Goal: Task Accomplishment & Management: Complete application form

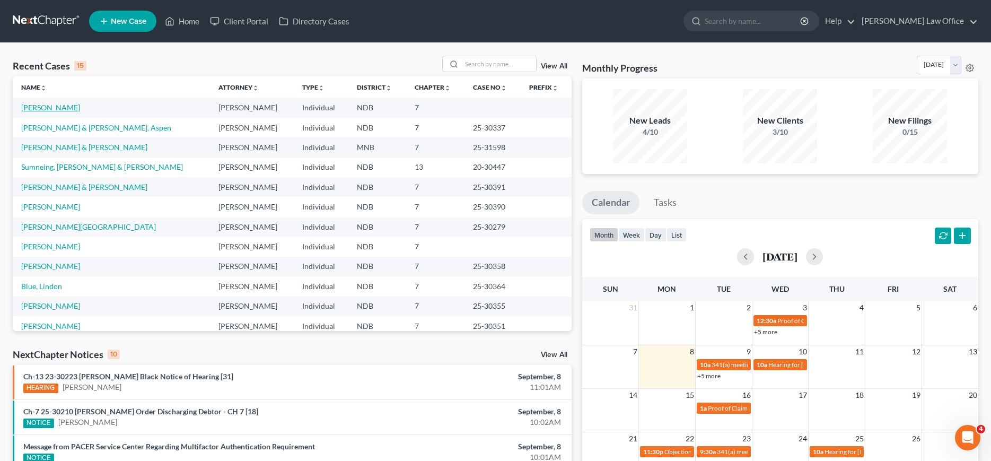
click at [50, 111] on link "[PERSON_NAME]" at bounding box center [50, 107] width 59 height 9
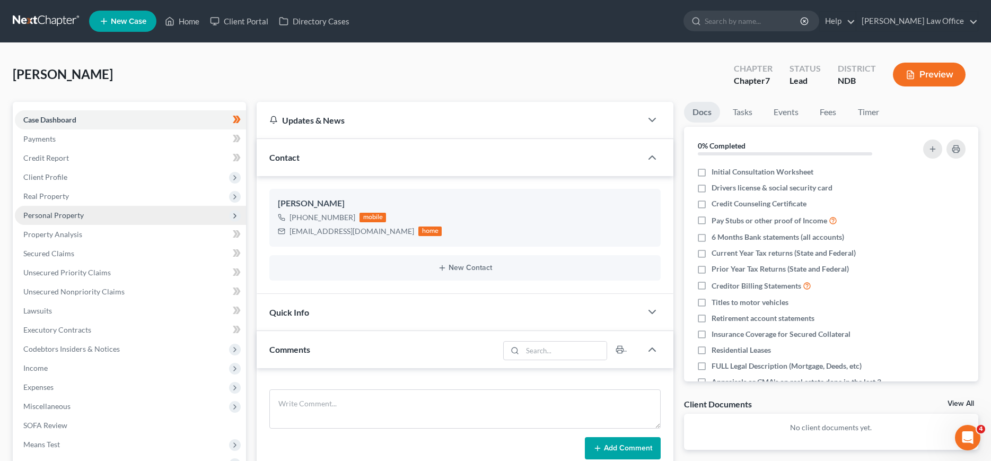
scroll to position [163, 0]
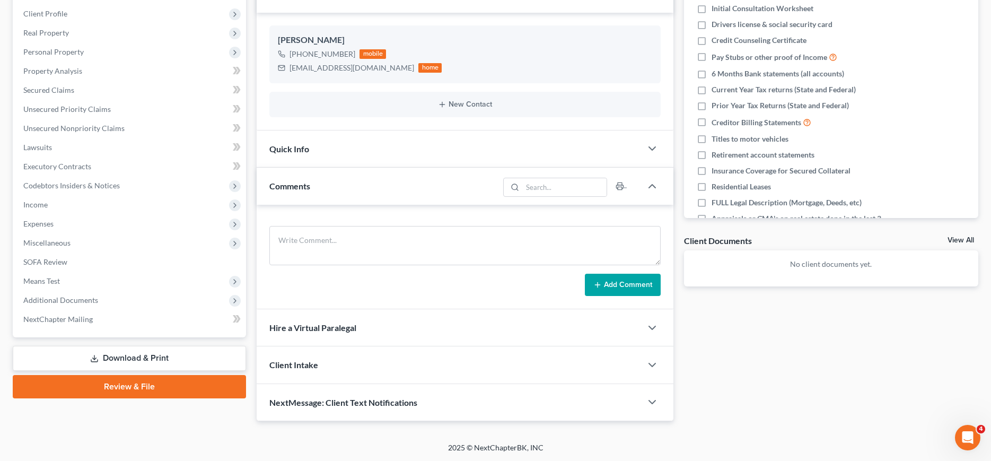
click at [374, 402] on span "NextMessage: Client Text Notifications" at bounding box center [343, 402] width 148 height 10
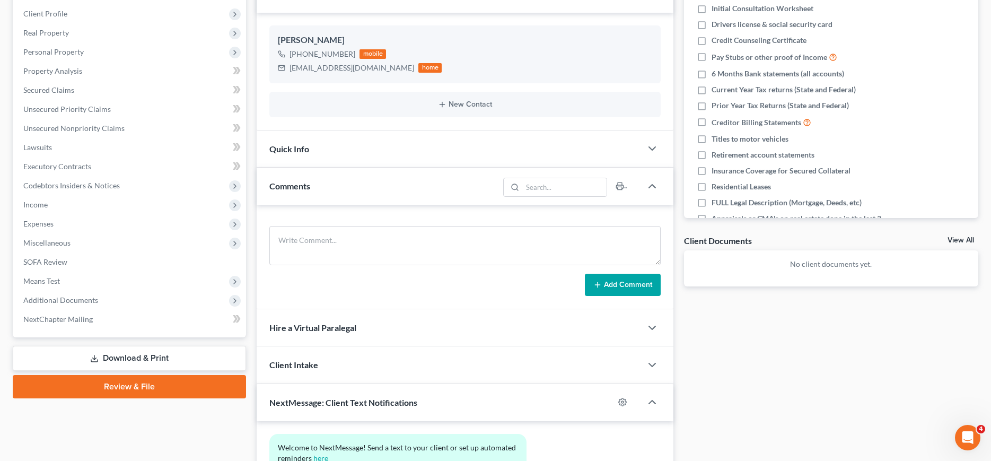
scroll to position [261, 0]
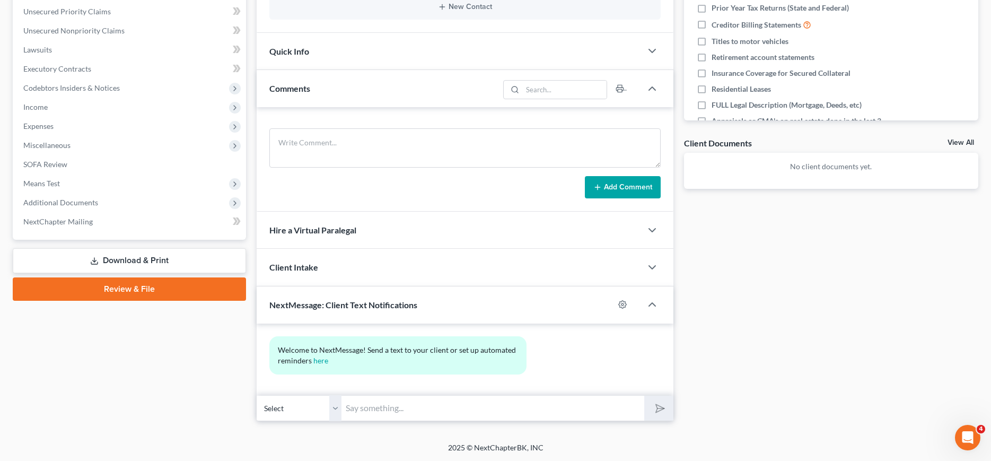
click at [405, 408] on input "text" at bounding box center [492, 408] width 302 height 26
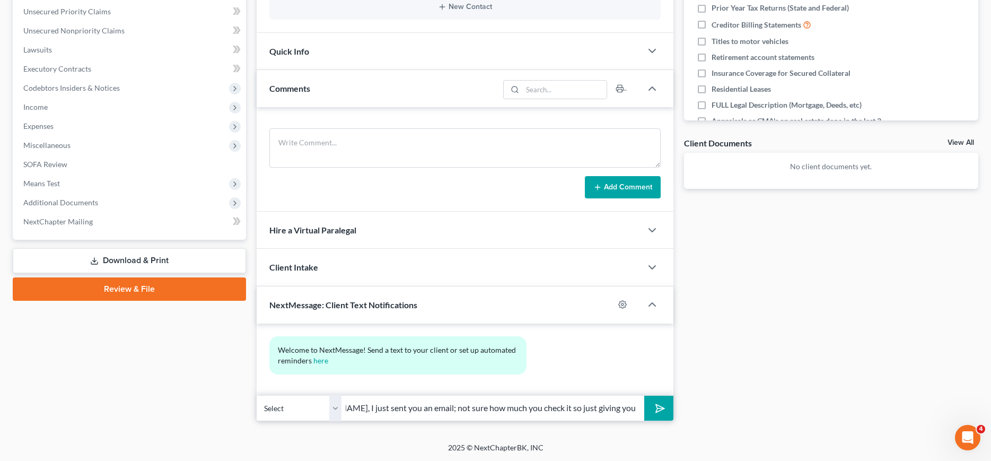
scroll to position [0, 59]
type input "Hi [PERSON_NAME], I just sent you an email; not sure how much you check it so j…"
click at [644, 396] on button "submit" at bounding box center [658, 408] width 29 height 25
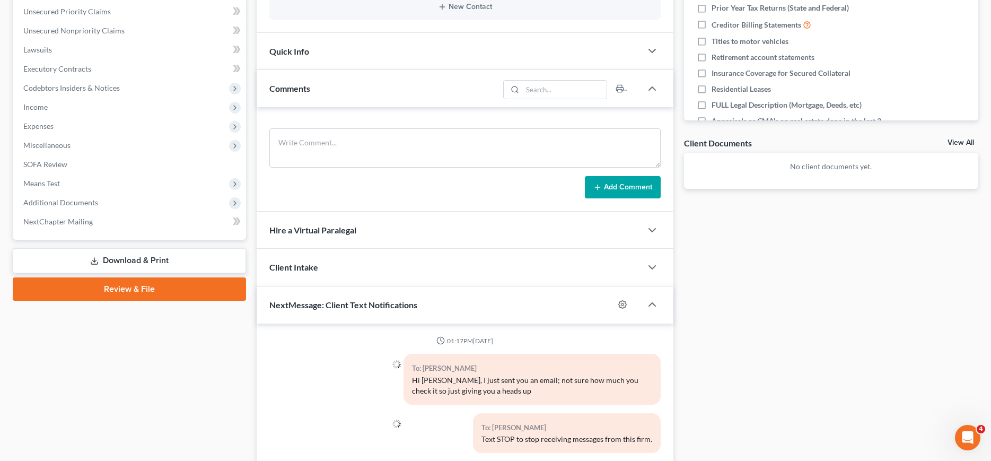
scroll to position [339, 0]
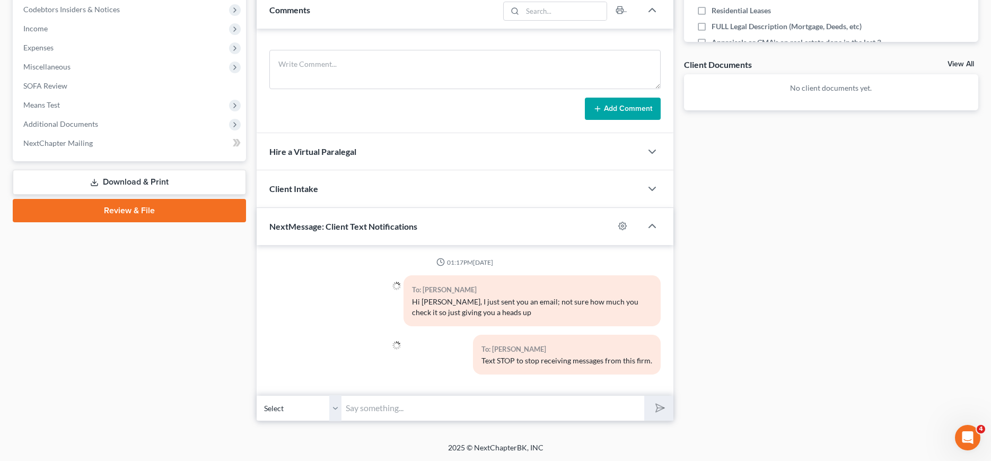
click at [455, 405] on input "text" at bounding box center [492, 408] width 302 height 26
type input "sorry.... this is [PERSON_NAME] from [PERSON_NAME] Law"
click at [644, 396] on button "submit" at bounding box center [658, 408] width 29 height 25
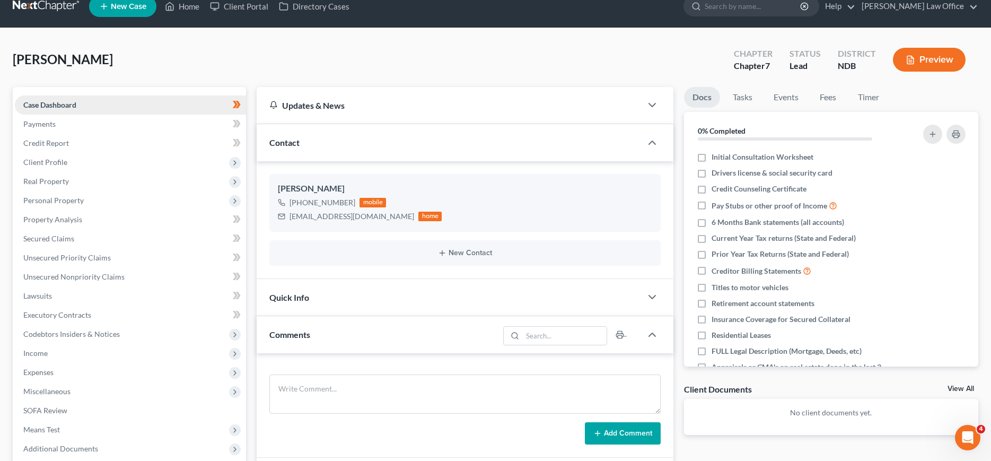
scroll to position [0, 0]
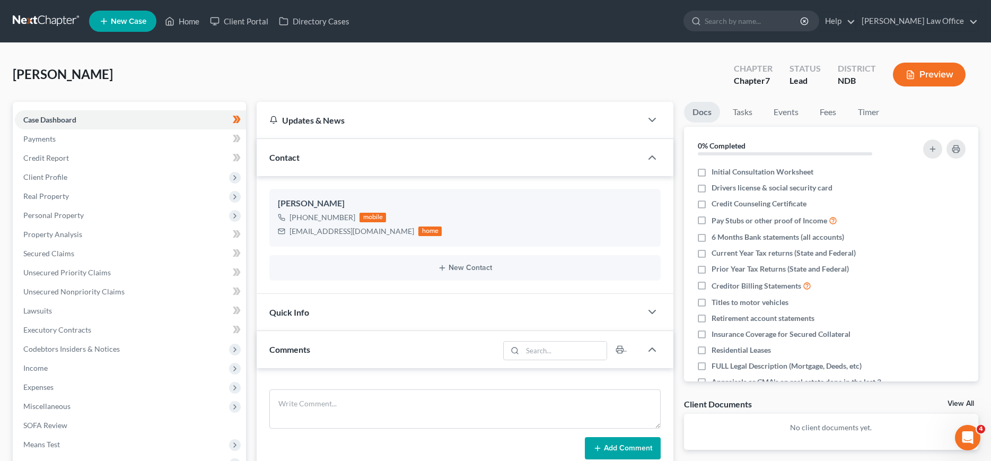
click at [37, 15] on link at bounding box center [47, 21] width 68 height 19
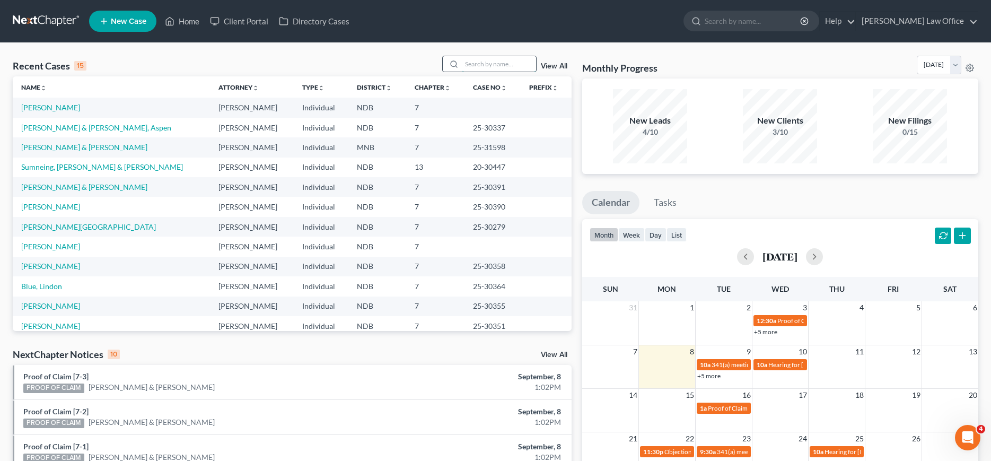
click at [498, 61] on input "search" at bounding box center [499, 63] width 74 height 15
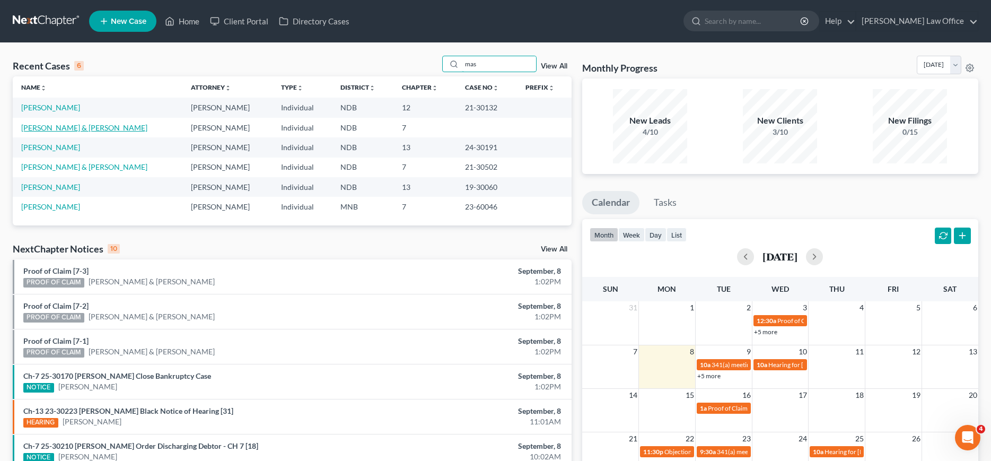
type input "mas"
click at [67, 131] on link "Maske, Latashia & Bryant" at bounding box center [84, 127] width 126 height 9
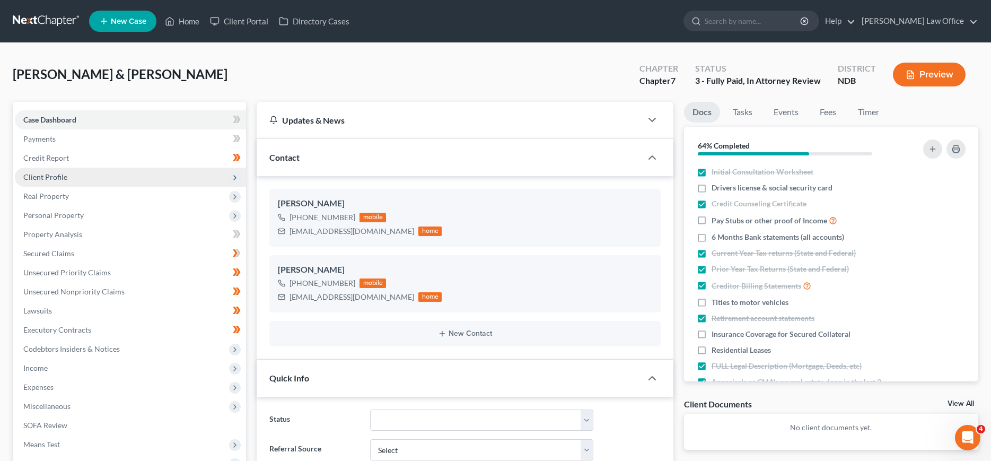
click at [56, 172] on span "Client Profile" at bounding box center [130, 177] width 231 height 19
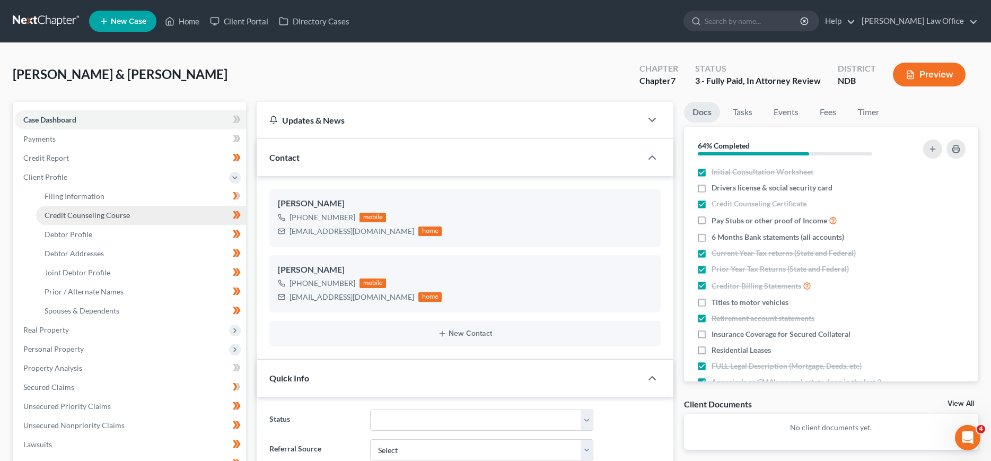
click at [56, 211] on span "Credit Counseling Course" at bounding box center [87, 214] width 85 height 9
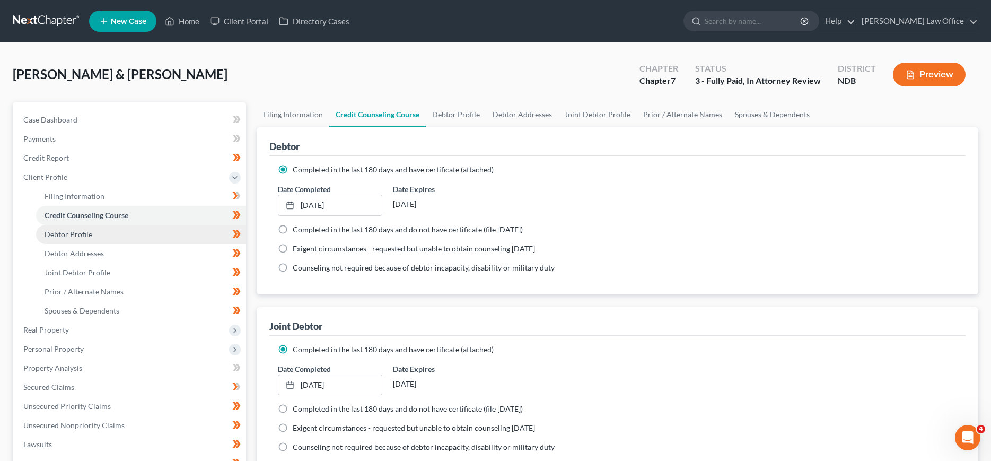
click at [56, 231] on span "Debtor Profile" at bounding box center [69, 234] width 48 height 9
select select "1"
select select "3"
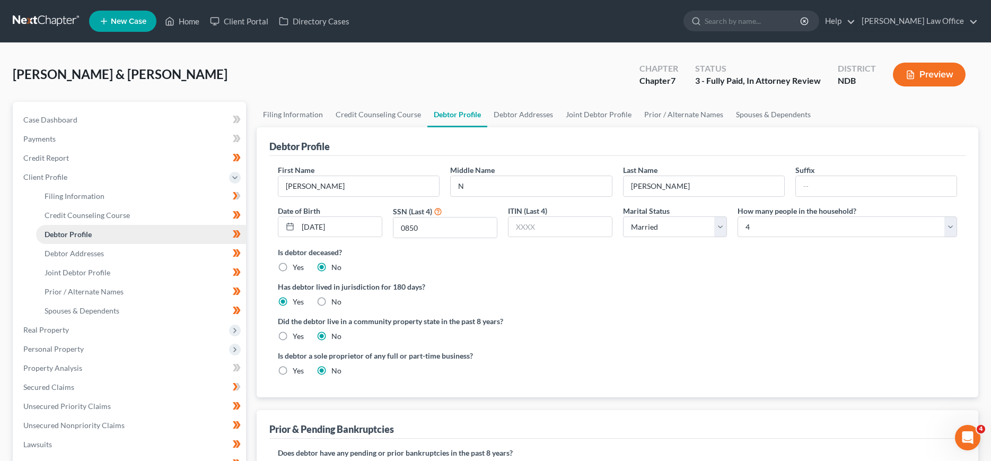
scroll to position [54, 0]
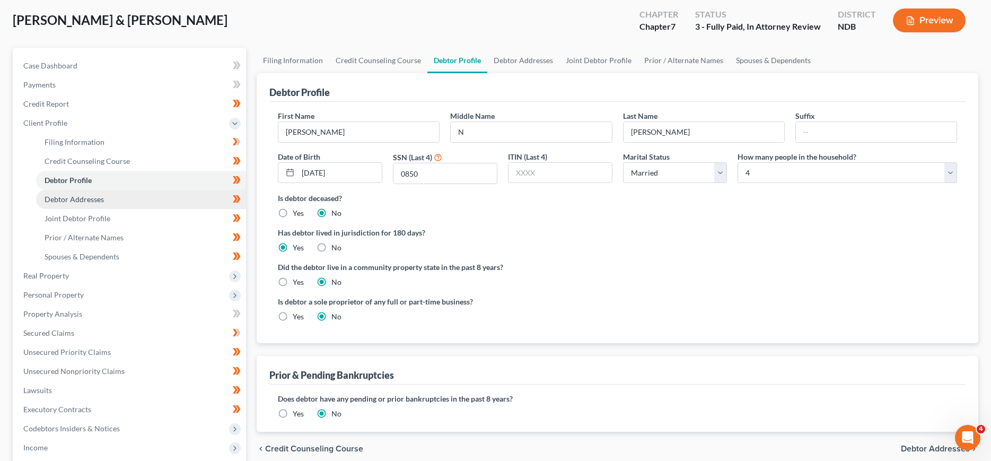
click at [62, 200] on span "Debtor Addresses" at bounding box center [74, 199] width 59 height 9
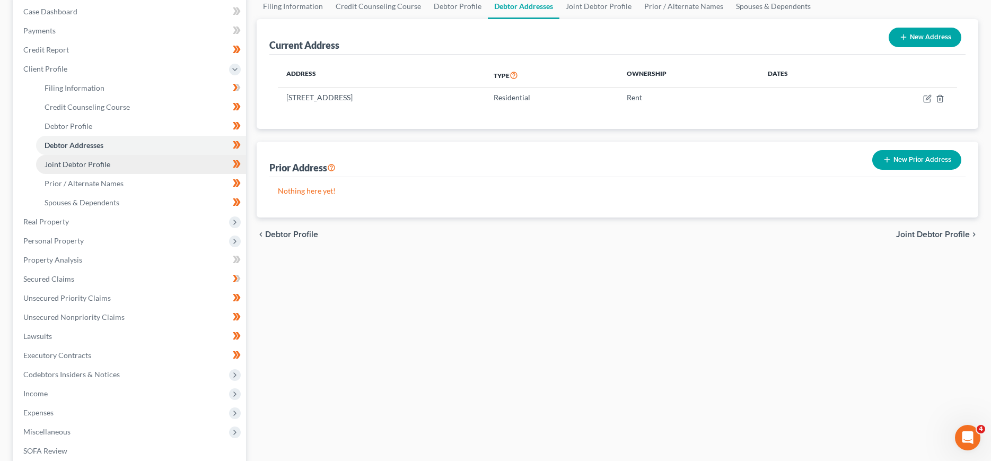
click at [71, 162] on span "Joint Debtor Profile" at bounding box center [78, 164] width 66 height 9
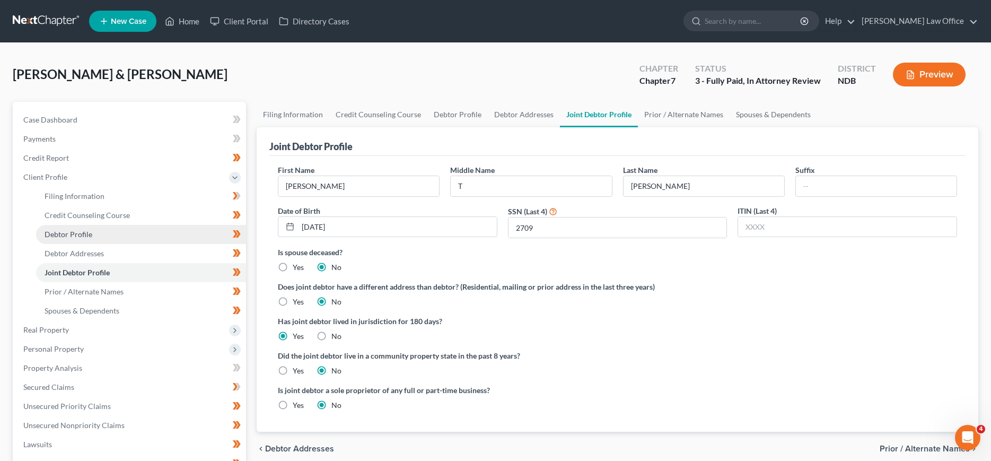
click at [67, 231] on span "Debtor Profile" at bounding box center [69, 234] width 48 height 9
select select "1"
select select "3"
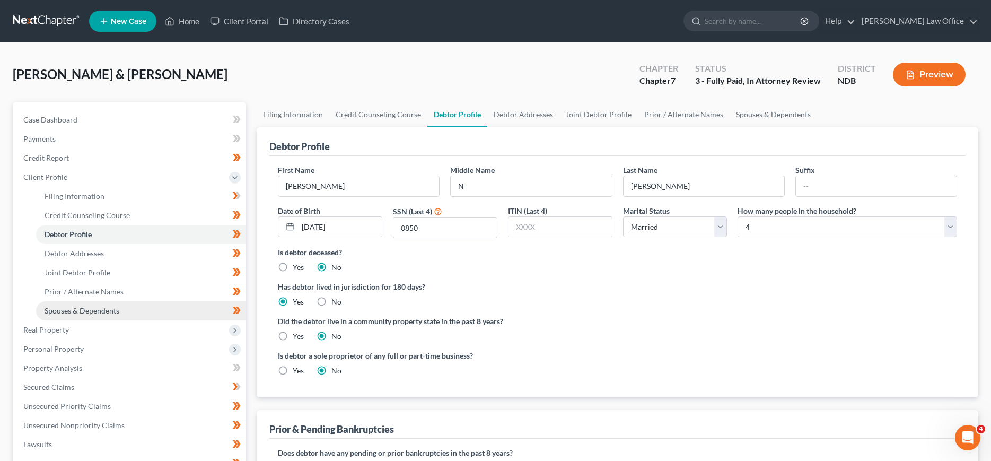
click at [69, 309] on span "Spouses & Dependents" at bounding box center [82, 310] width 75 height 9
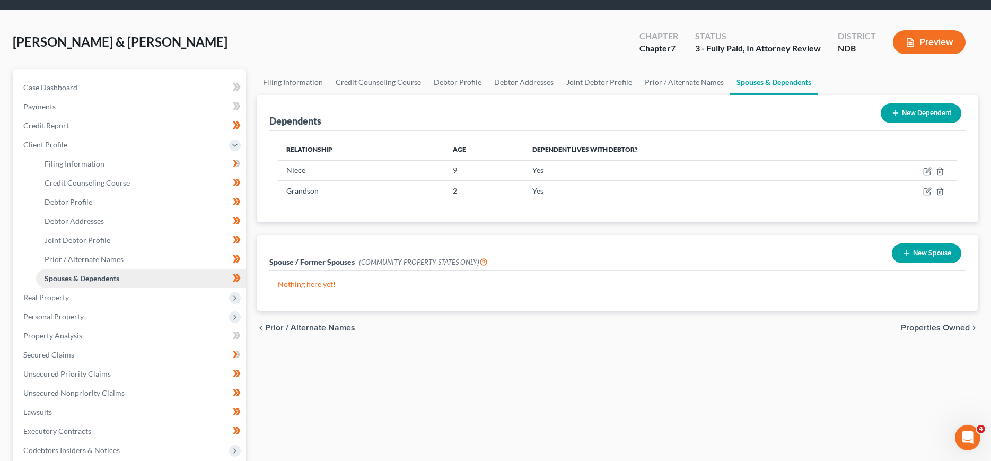
scroll to position [54, 0]
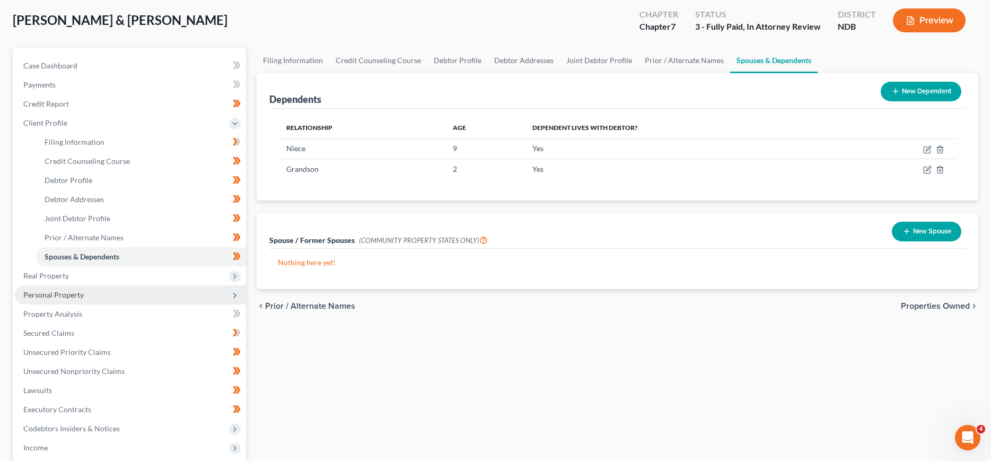
click at [55, 290] on span "Personal Property" at bounding box center [53, 294] width 60 height 9
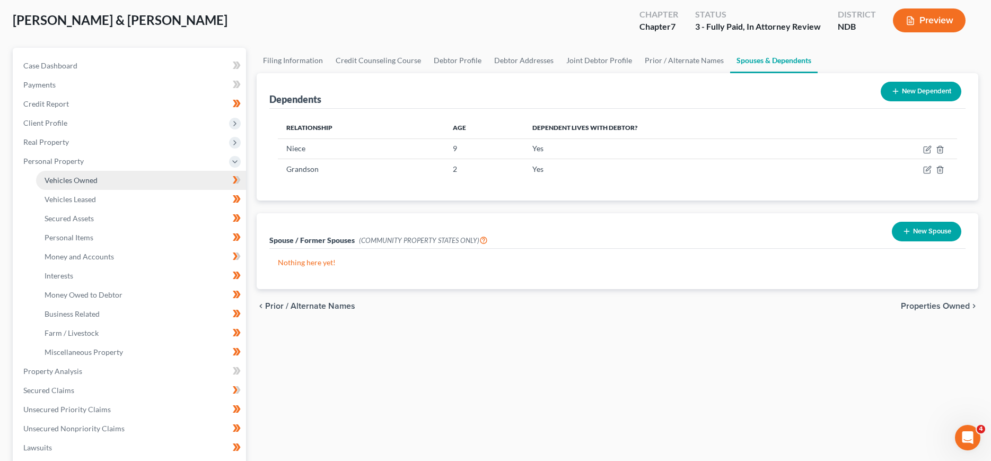
click at [76, 173] on link "Vehicles Owned" at bounding box center [141, 180] width 210 height 19
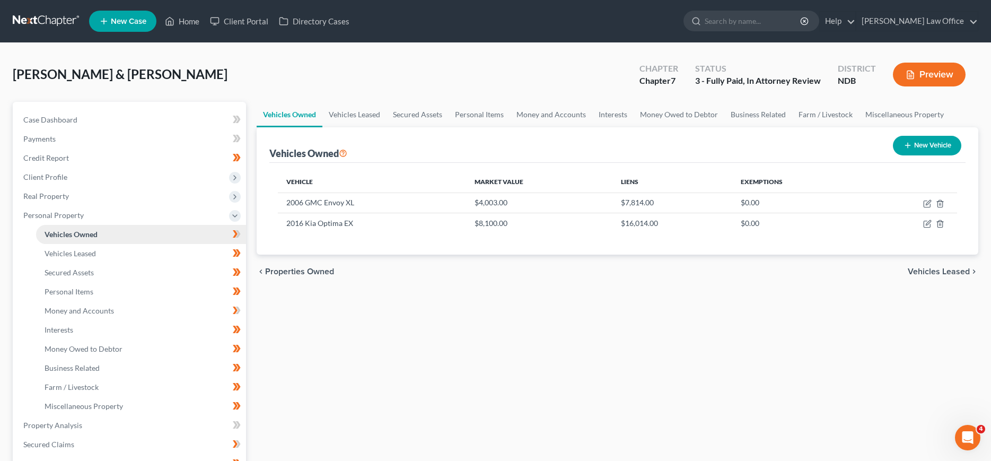
scroll to position [54, 0]
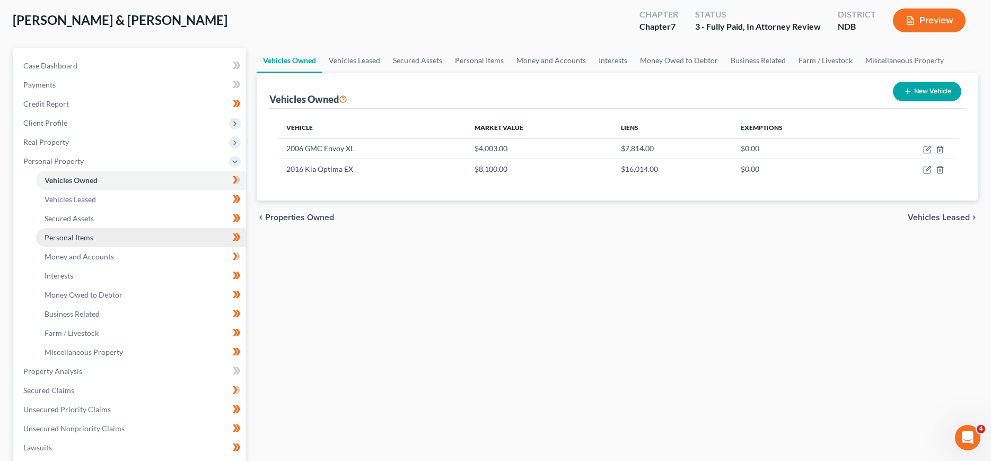
click at [65, 234] on span "Personal Items" at bounding box center [69, 237] width 49 height 9
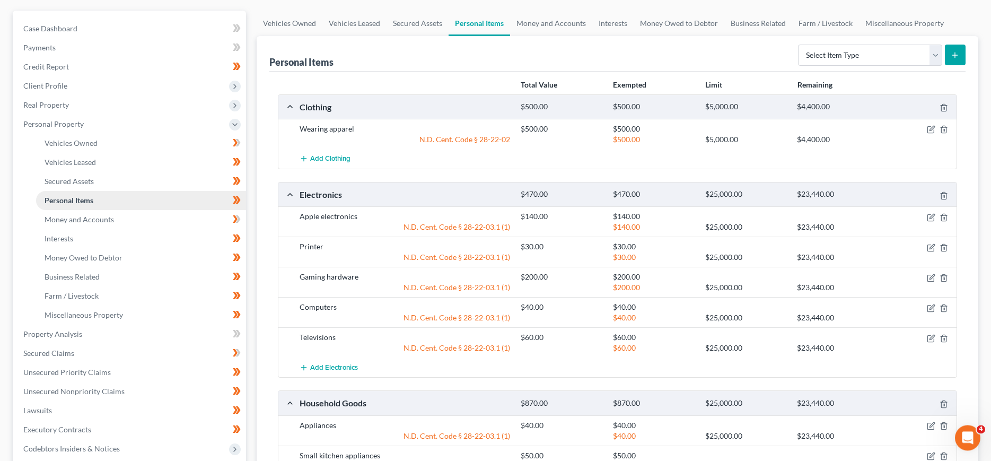
scroll to position [108, 0]
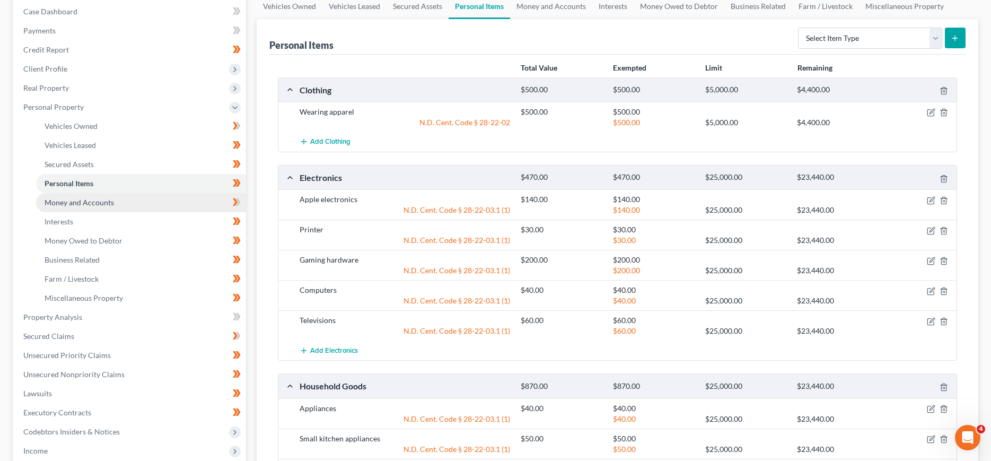
click at [72, 204] on span "Money and Accounts" at bounding box center [79, 202] width 69 height 9
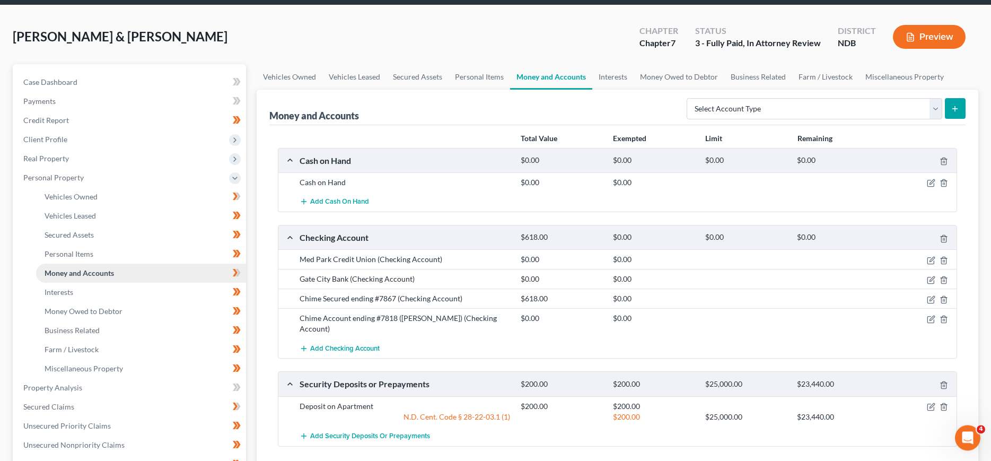
scroll to position [54, 0]
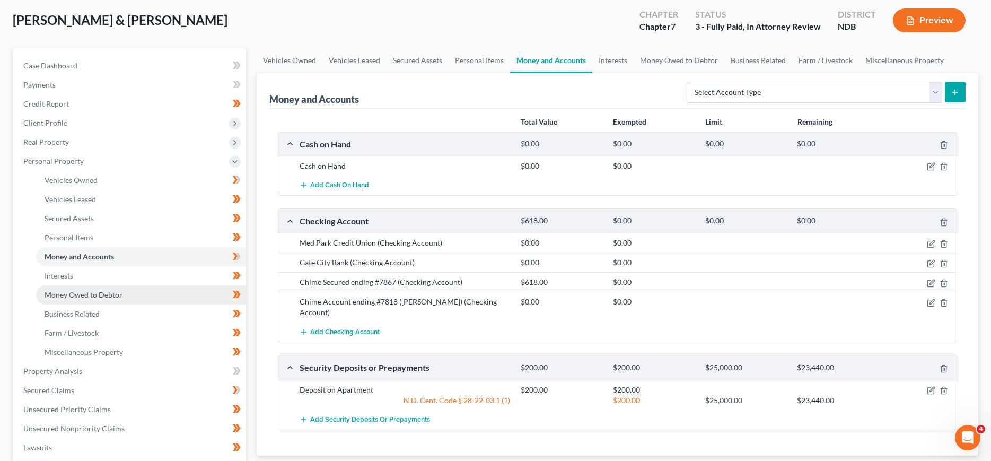
click at [63, 295] on span "Money Owed to Debtor" at bounding box center [84, 294] width 78 height 9
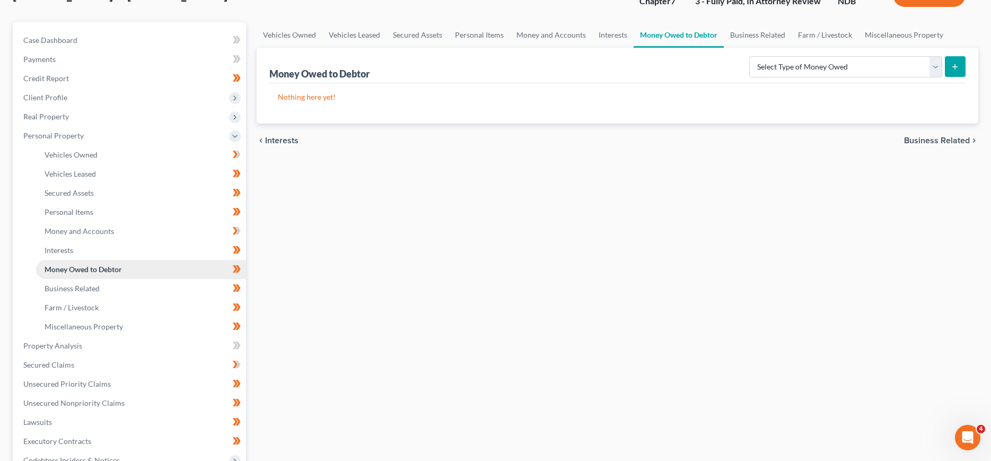
scroll to position [216, 0]
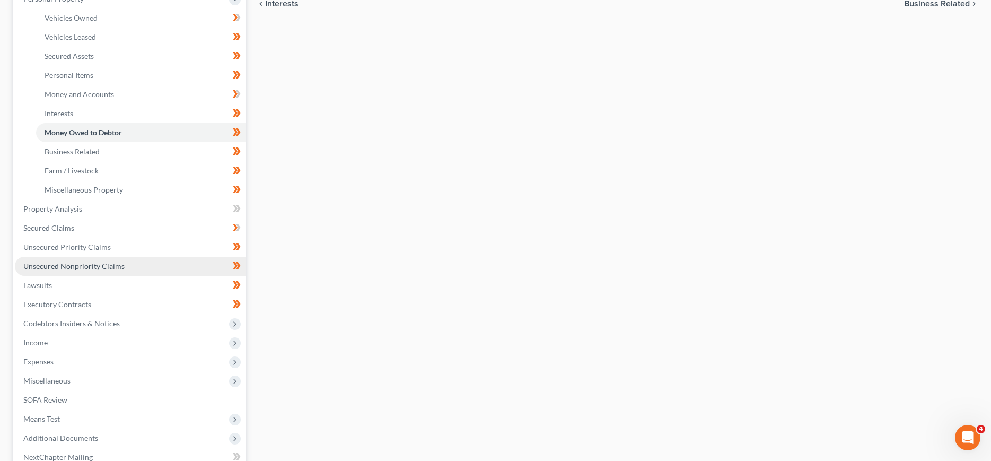
click at [61, 267] on span "Unsecured Nonpriority Claims" at bounding box center [73, 265] width 101 height 9
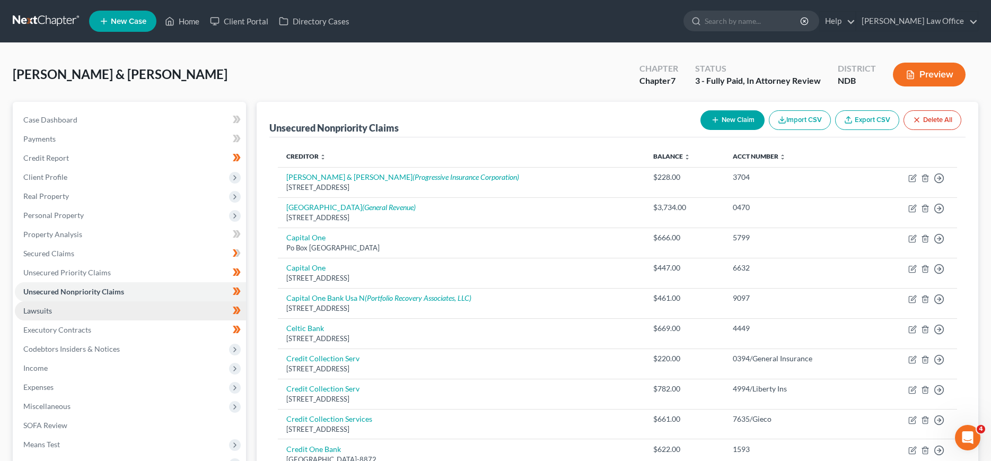
click at [39, 307] on span "Lawsuits" at bounding box center [37, 310] width 29 height 9
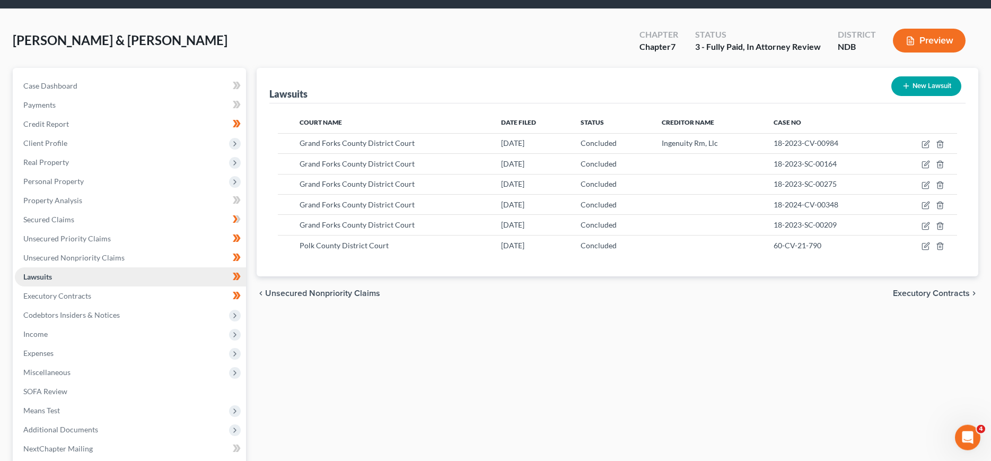
scroll to position [54, 0]
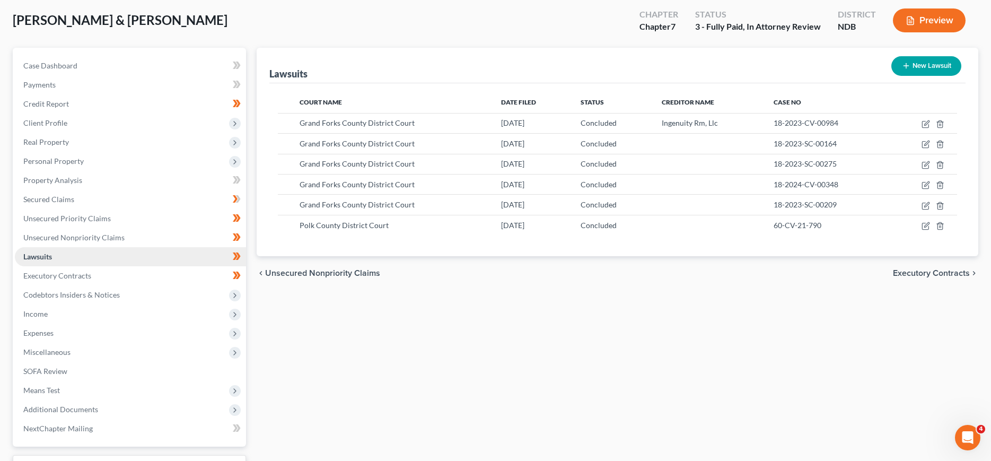
click at [39, 314] on span "Income" at bounding box center [35, 313] width 24 height 9
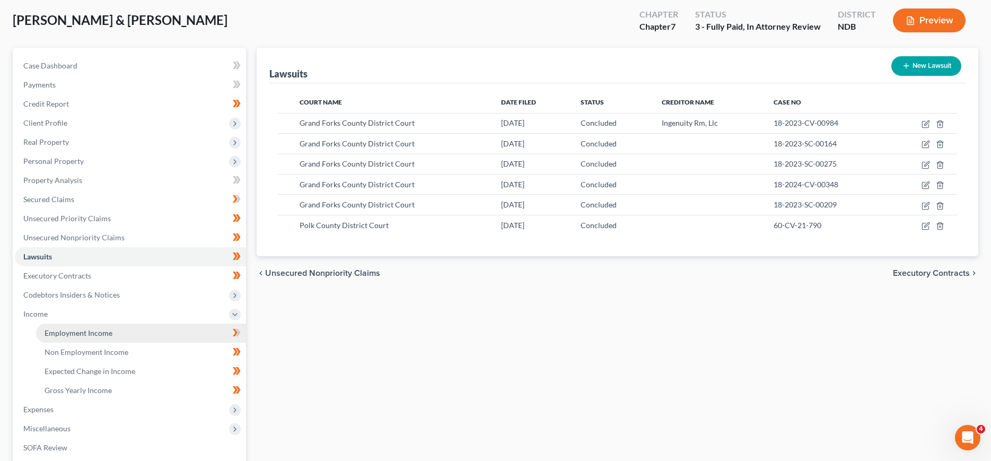
click at [52, 331] on span "Employment Income" at bounding box center [79, 332] width 68 height 9
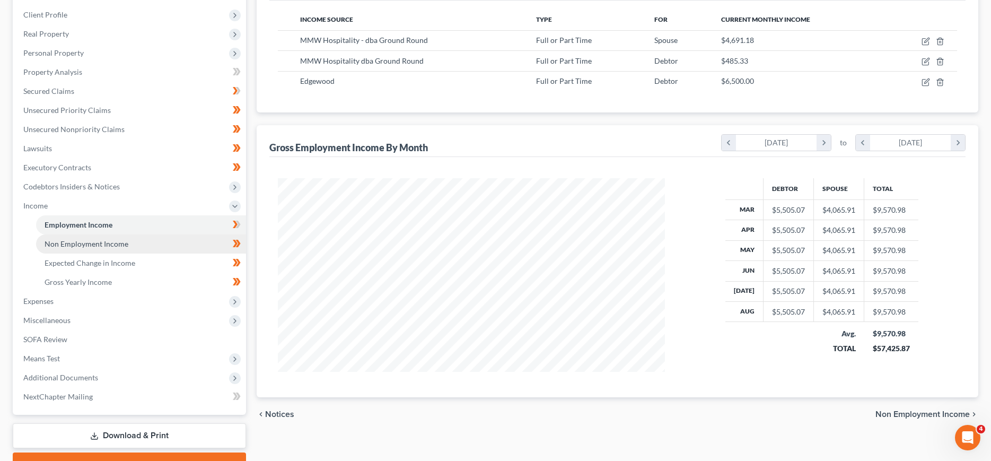
click at [86, 240] on span "Non Employment Income" at bounding box center [87, 243] width 84 height 9
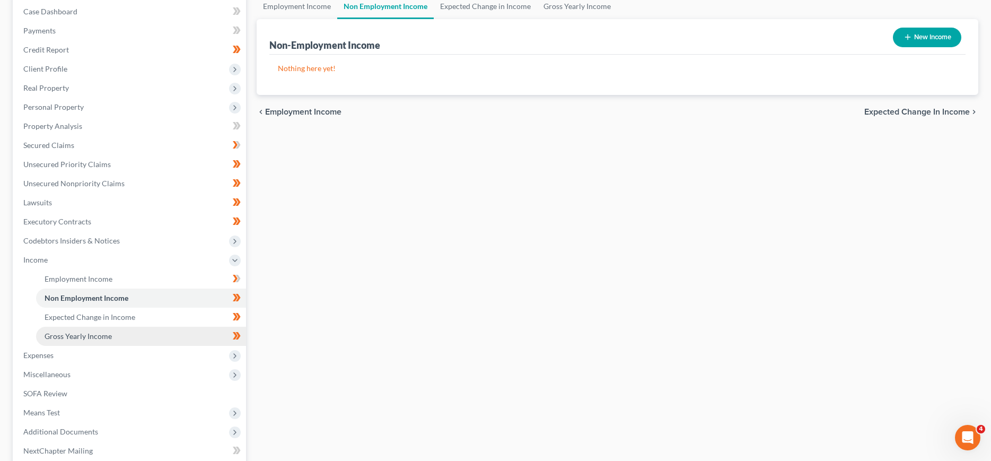
click at [76, 340] on span "Gross Yearly Income" at bounding box center [78, 335] width 67 height 9
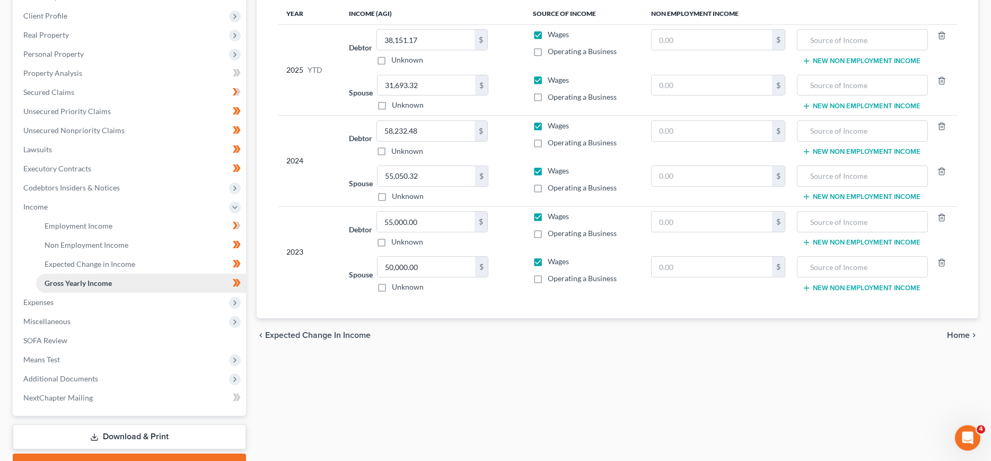
scroll to position [216, 0]
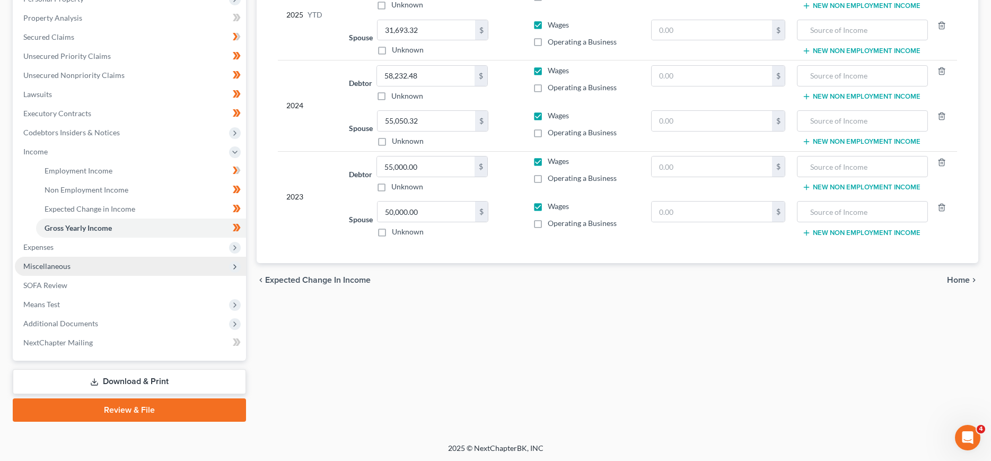
click at [60, 270] on span "Miscellaneous" at bounding box center [46, 265] width 47 height 9
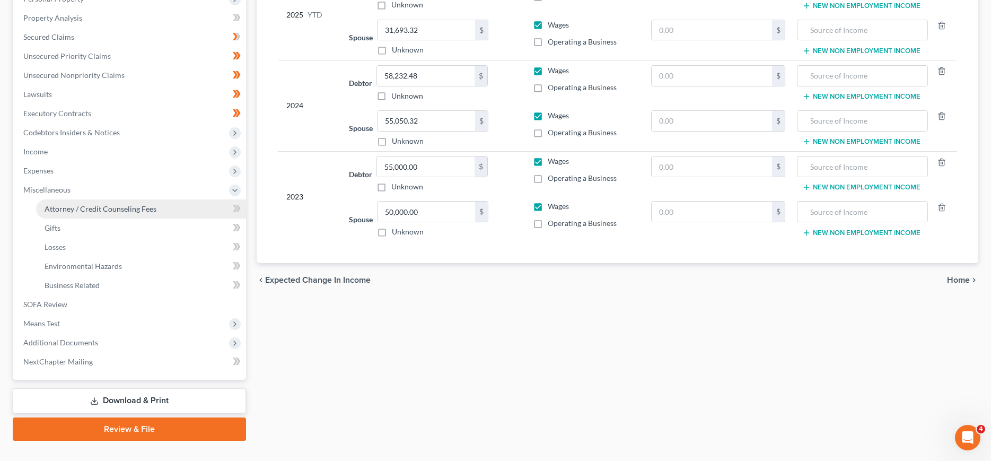
click at [96, 209] on span "Attorney / Credit Counseling Fees" at bounding box center [101, 208] width 112 height 9
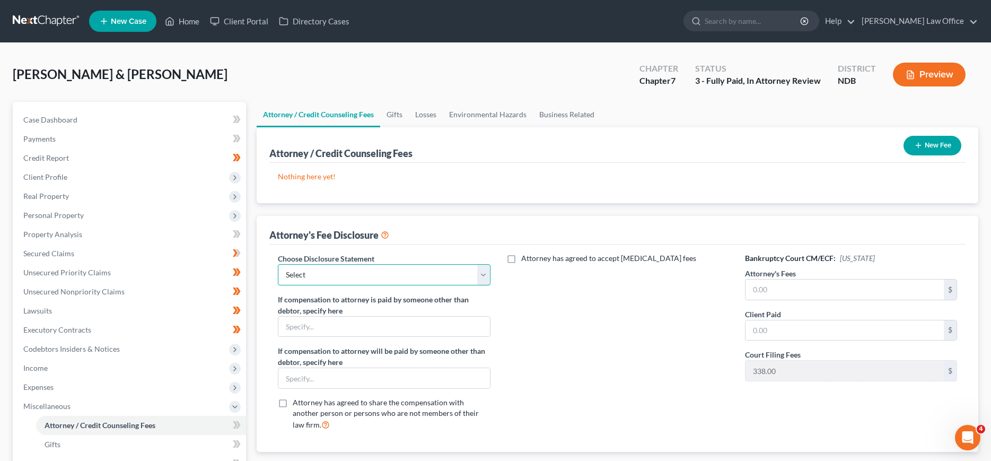
click at [278, 264] on select "Select Chapter 7/Conversion ND Retainer Fee Disclosure MN Retainer Fee Stmt MN …" at bounding box center [384, 274] width 212 height 21
select select "5"
click option "Default Chapter 7 Disclosure Statement (MN/ND)" at bounding box center [0, 0] width 0 height 0
click at [801, 296] on input "text" at bounding box center [844, 289] width 198 height 20
type input "1,862.00"
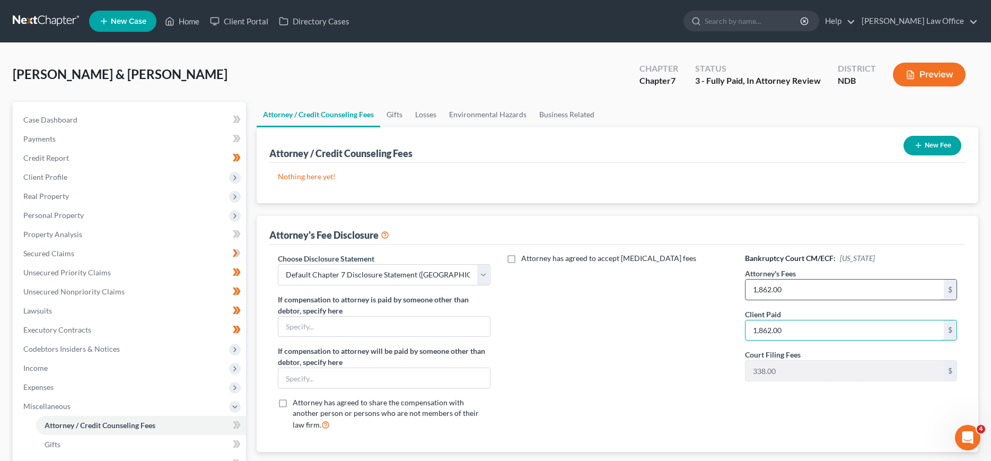
type input "1,862.00"
click at [929, 136] on button "New Fee" at bounding box center [932, 146] width 58 height 20
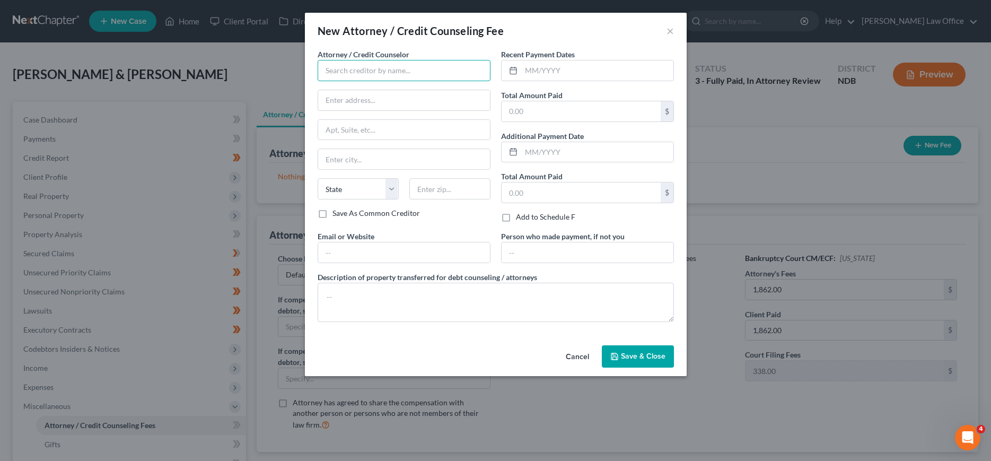
click at [392, 74] on input "text" at bounding box center [404, 70] width 173 height 21
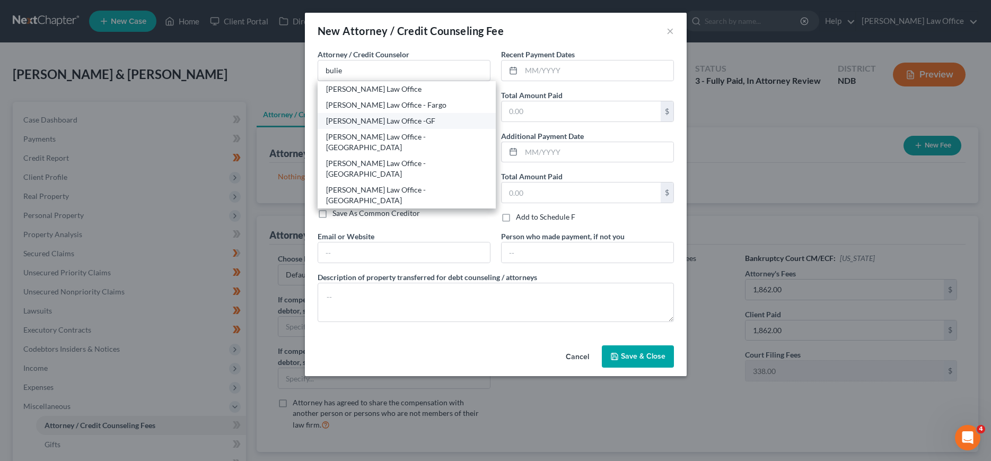
click at [406, 122] on div "Bulie Diaz Law Office -GF" at bounding box center [406, 121] width 161 height 11
type input "Bulie Diaz Law Office -GF"
type input "305 S. 4th Street Suite A"
type input "Grand Forks"
select select "29"
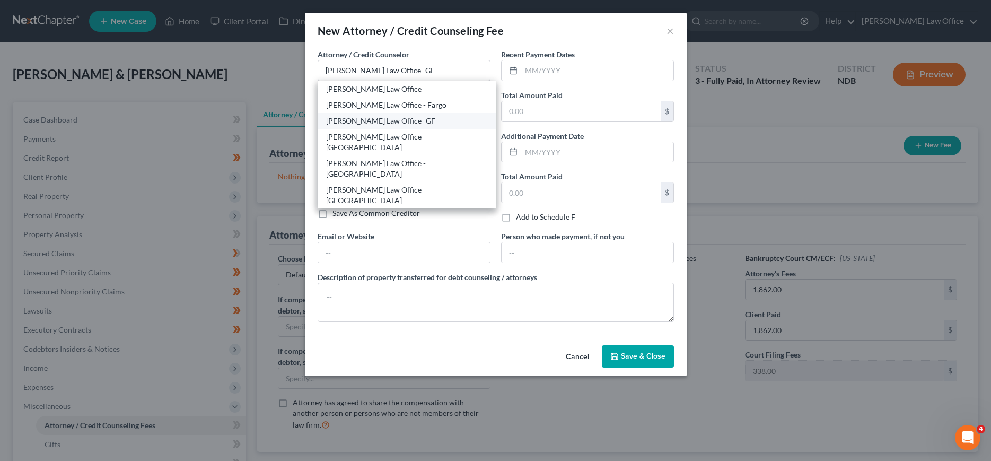
type input "58201"
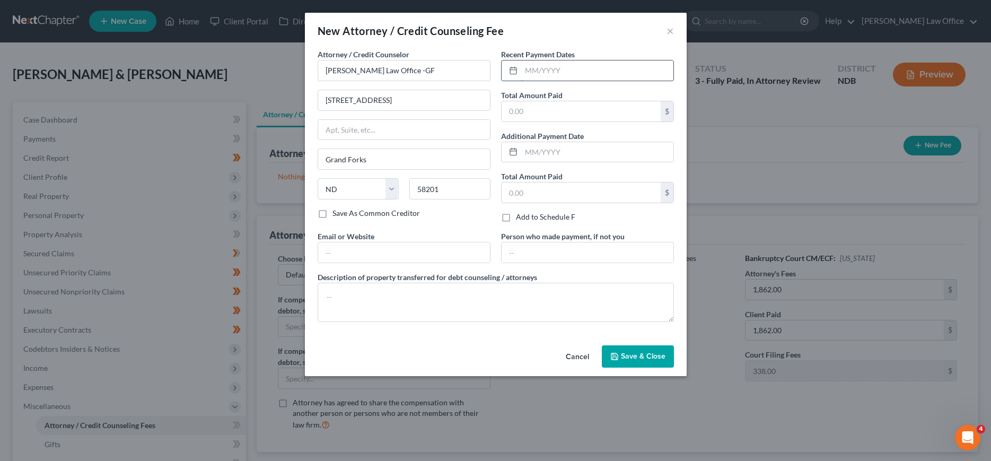
click at [575, 68] on input "text" at bounding box center [597, 70] width 152 height 20
type input "3/28/2024"
type input "2,200.00"
click at [639, 358] on span "Save & Close" at bounding box center [643, 356] width 45 height 9
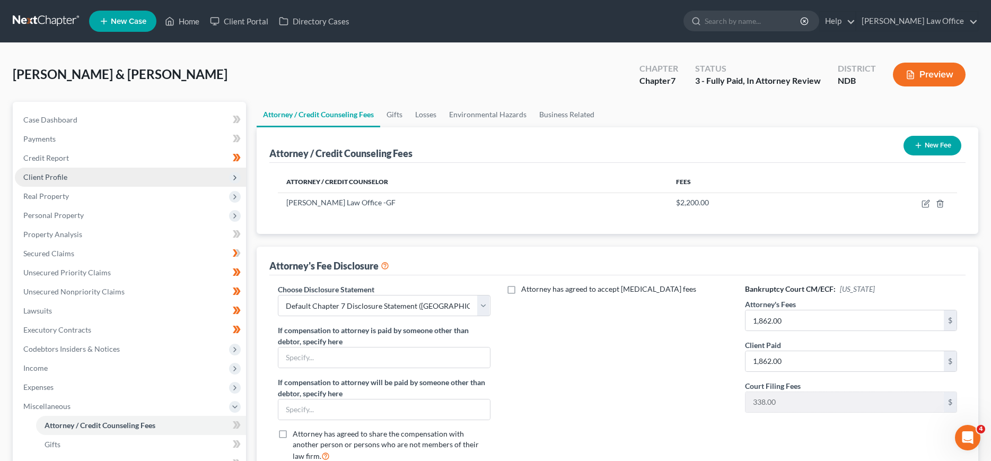
click at [59, 175] on span "Client Profile" at bounding box center [45, 176] width 44 height 9
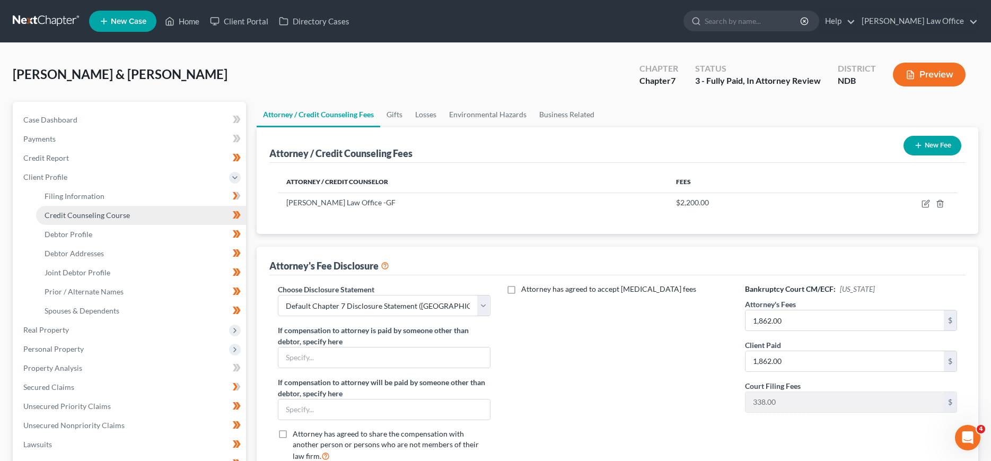
click at [68, 215] on span "Credit Counseling Course" at bounding box center [87, 214] width 85 height 9
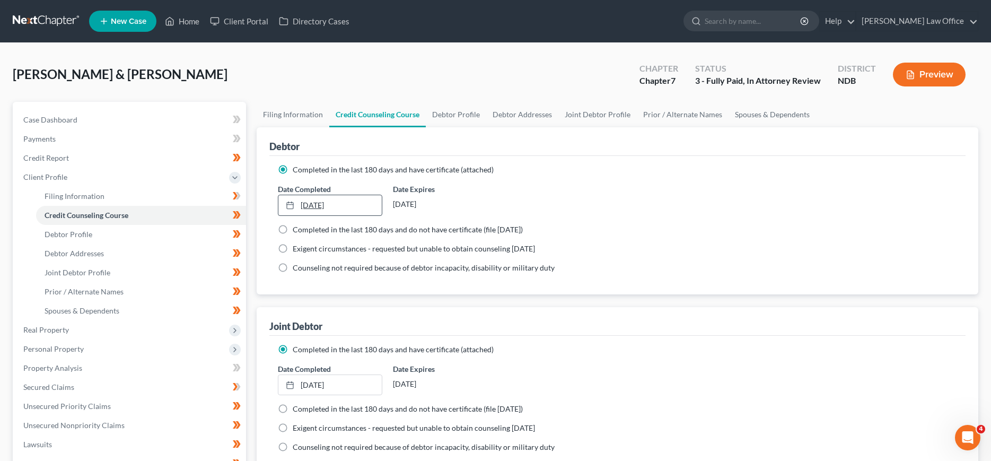
click at [346, 203] on link "4/16/2024" at bounding box center [329, 205] width 103 height 20
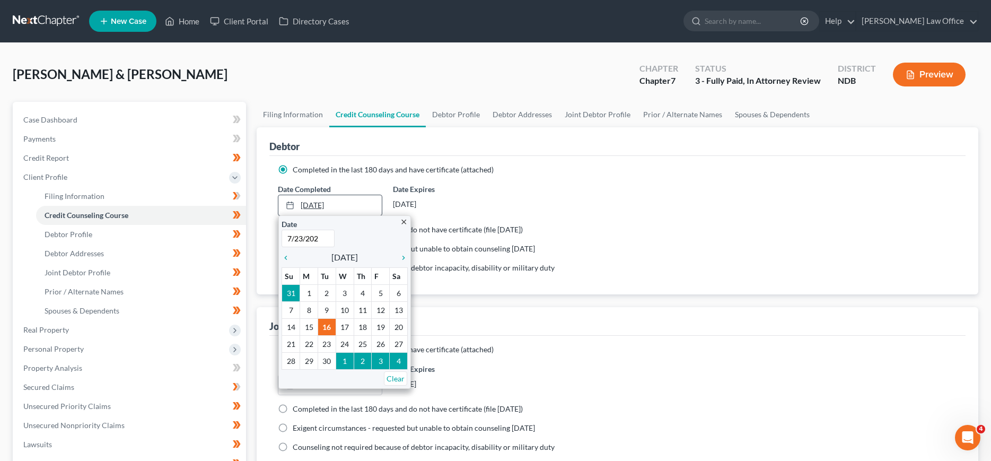
type input "7/23/2025"
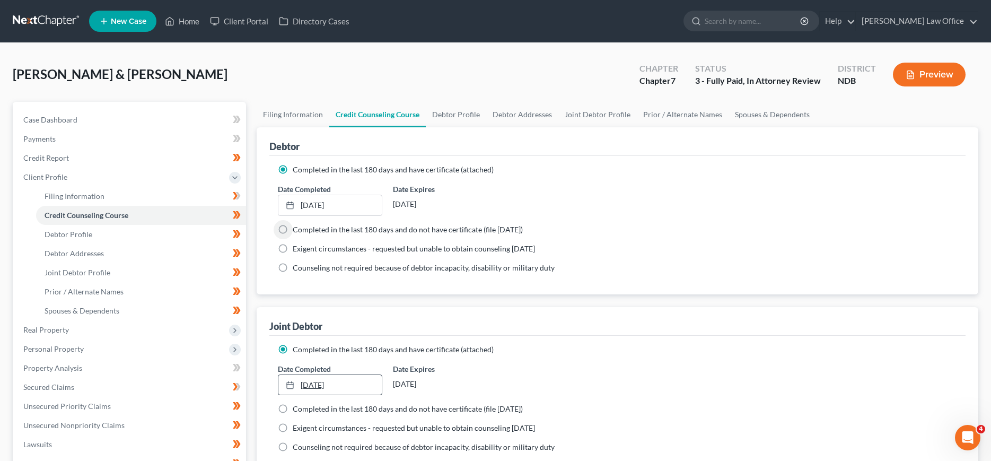
click at [319, 383] on link "4/16/2024" at bounding box center [329, 385] width 103 height 20
type input "7/23/2025"
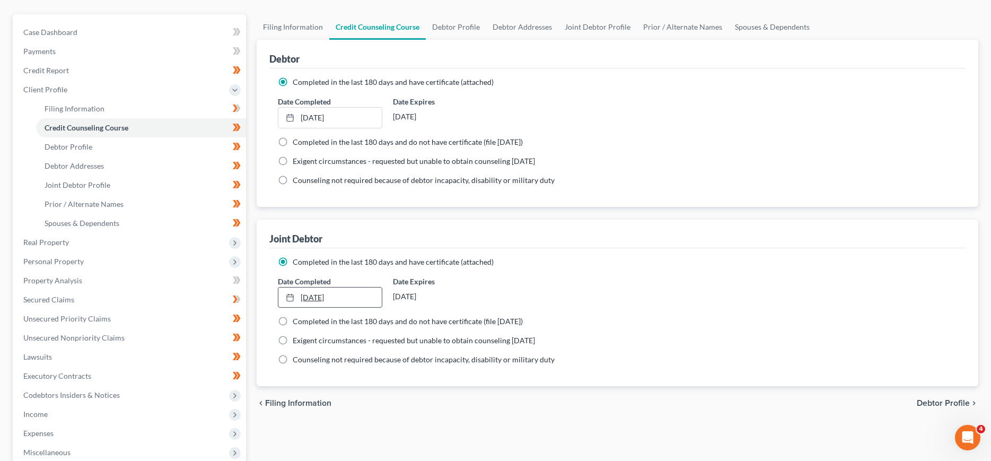
scroll to position [108, 0]
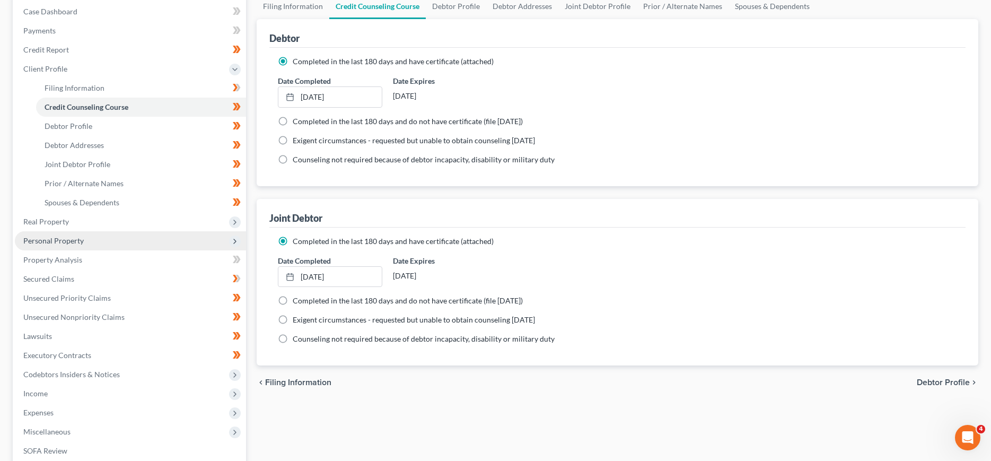
click at [49, 240] on span "Personal Property" at bounding box center [53, 240] width 60 height 9
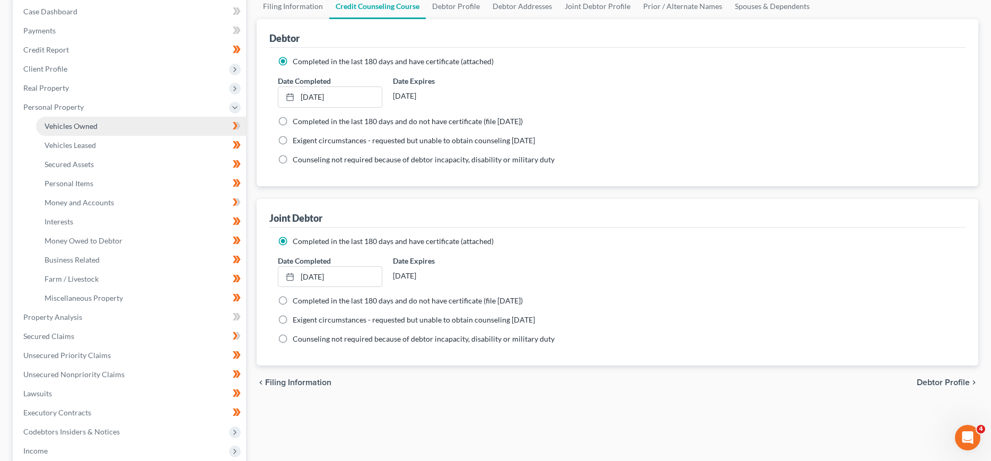
click at [73, 124] on span "Vehicles Owned" at bounding box center [71, 125] width 53 height 9
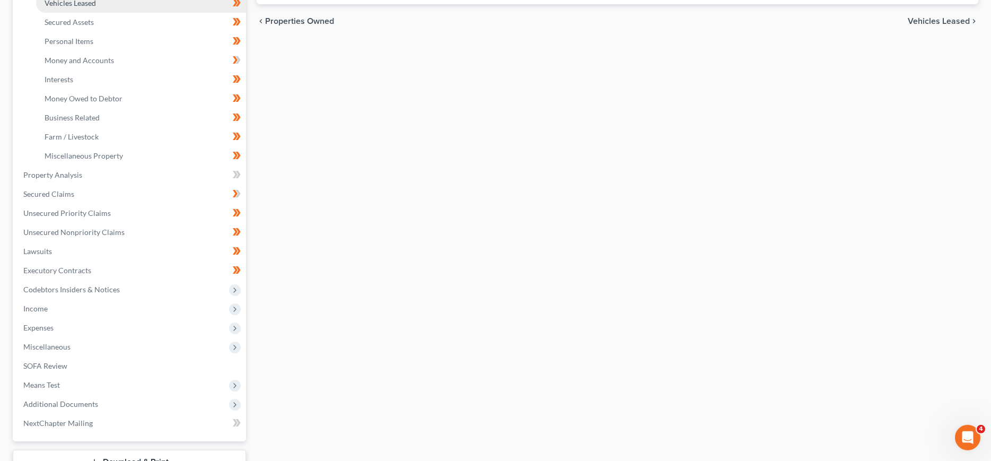
scroll to position [270, 0]
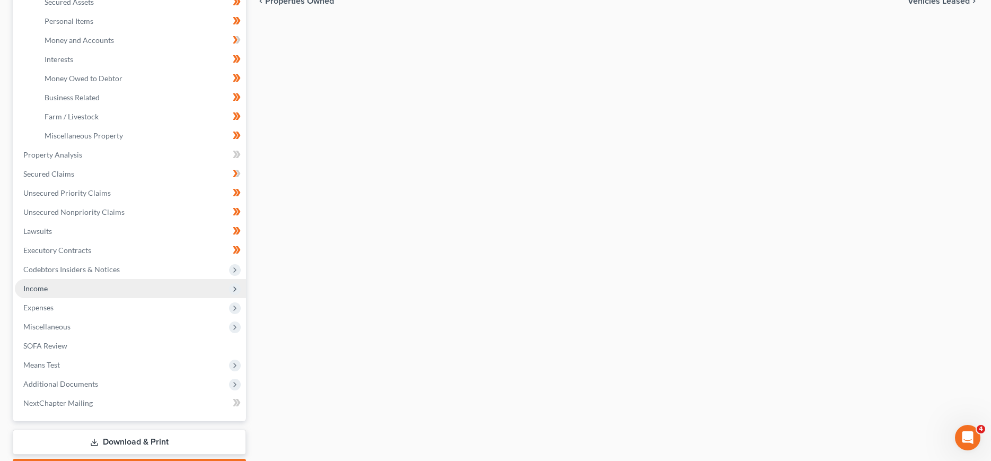
click at [41, 290] on span "Income" at bounding box center [35, 288] width 24 height 9
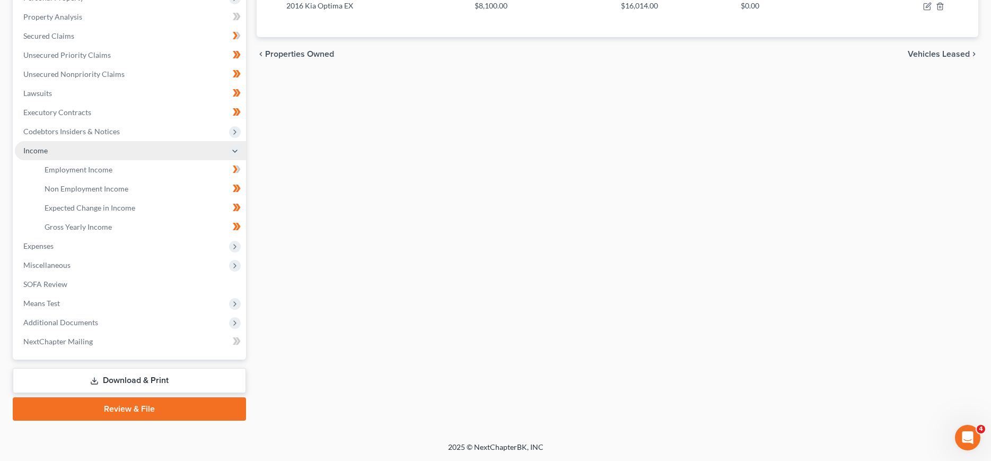
scroll to position [216, 0]
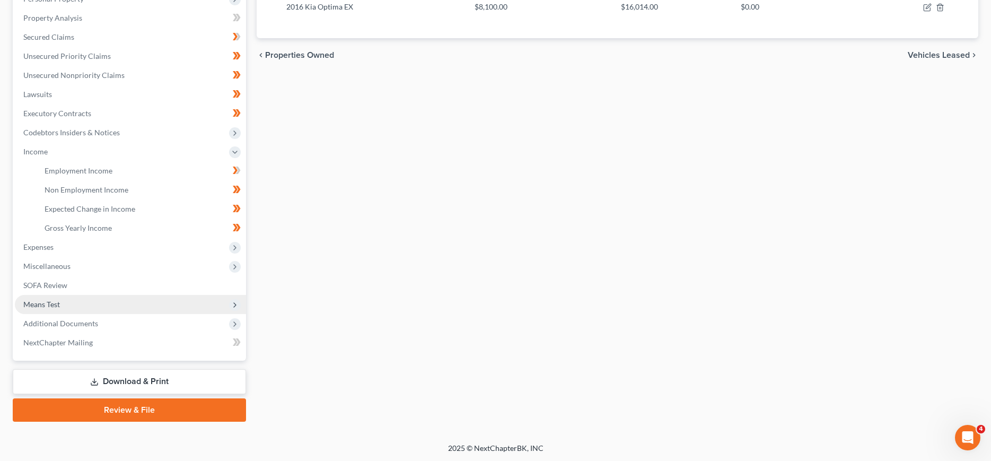
click at [41, 307] on span "Means Test" at bounding box center [41, 304] width 37 height 9
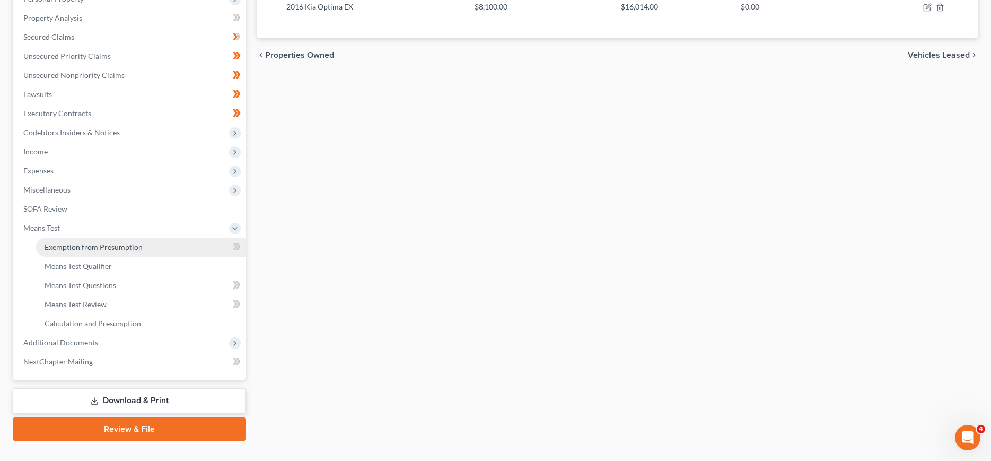
click at [75, 243] on span "Exemption from Presumption" at bounding box center [94, 246] width 98 height 9
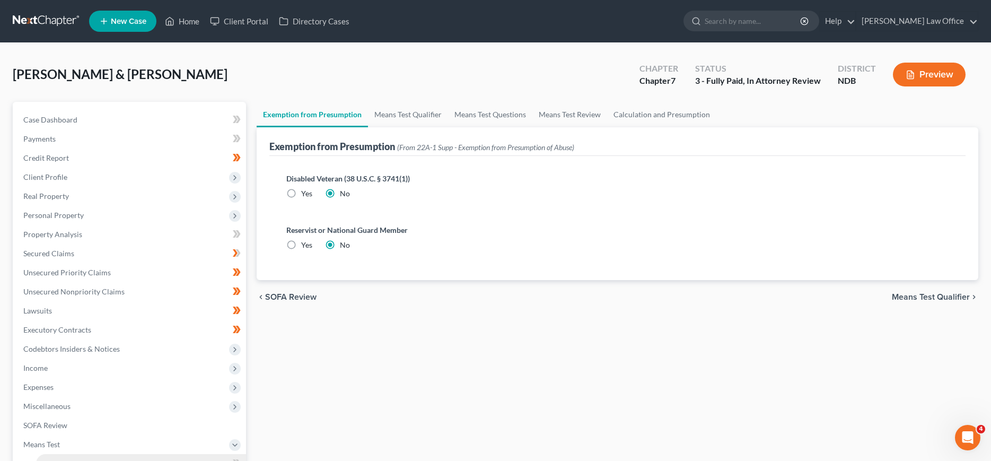
scroll to position [162, 0]
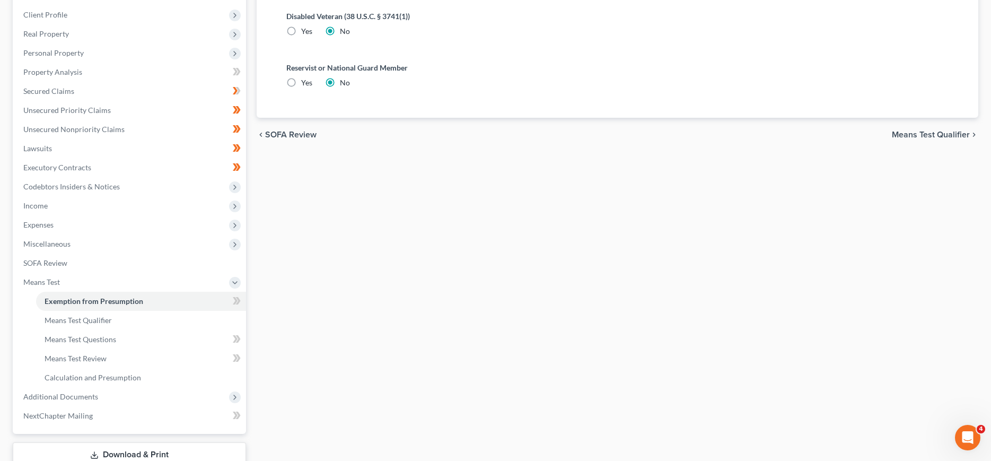
click at [939, 135] on span "Means Test Qualifier" at bounding box center [931, 134] width 78 height 8
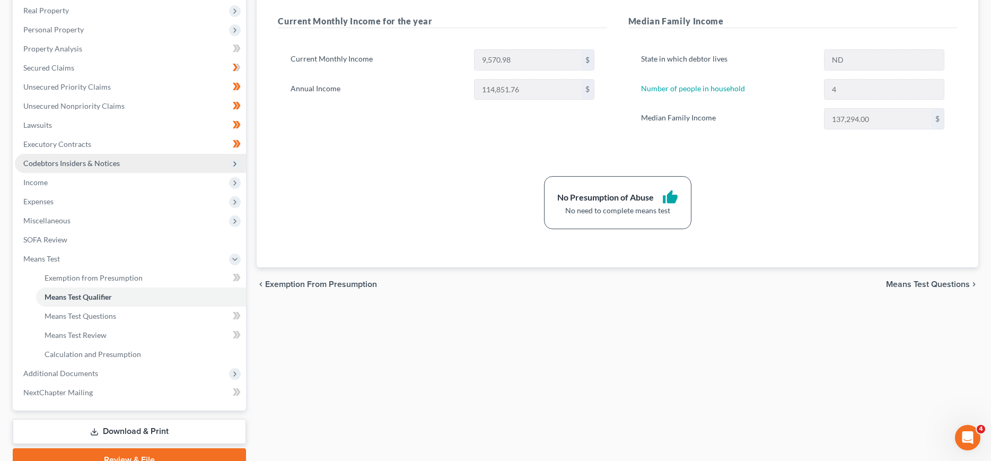
scroll to position [216, 0]
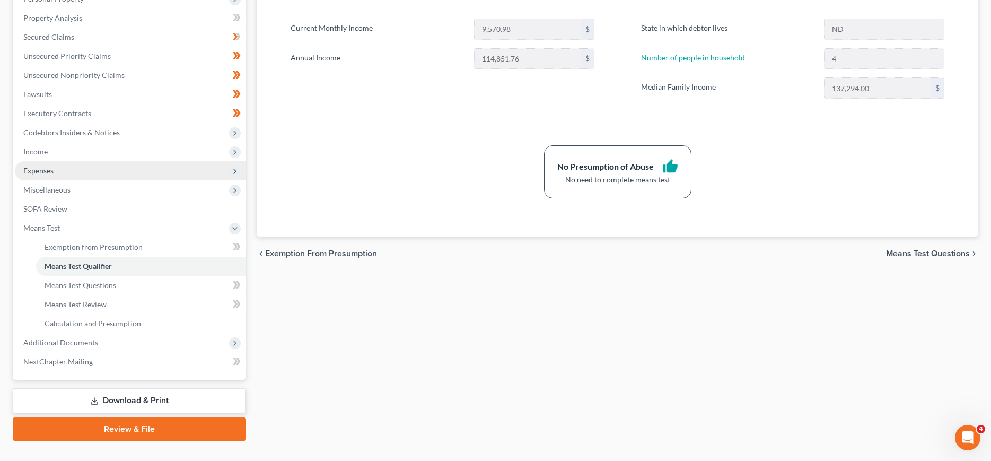
click at [38, 170] on span "Expenses" at bounding box center [38, 170] width 30 height 9
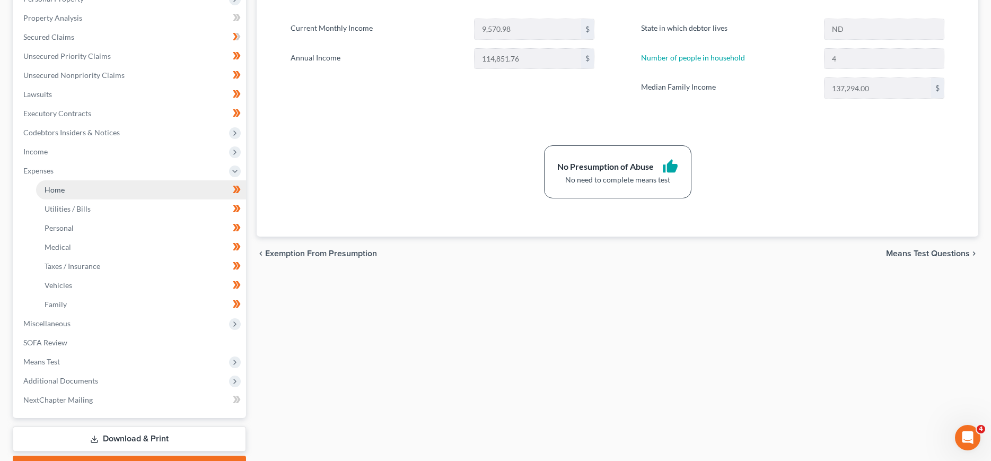
click at [50, 182] on link "Home" at bounding box center [141, 189] width 210 height 19
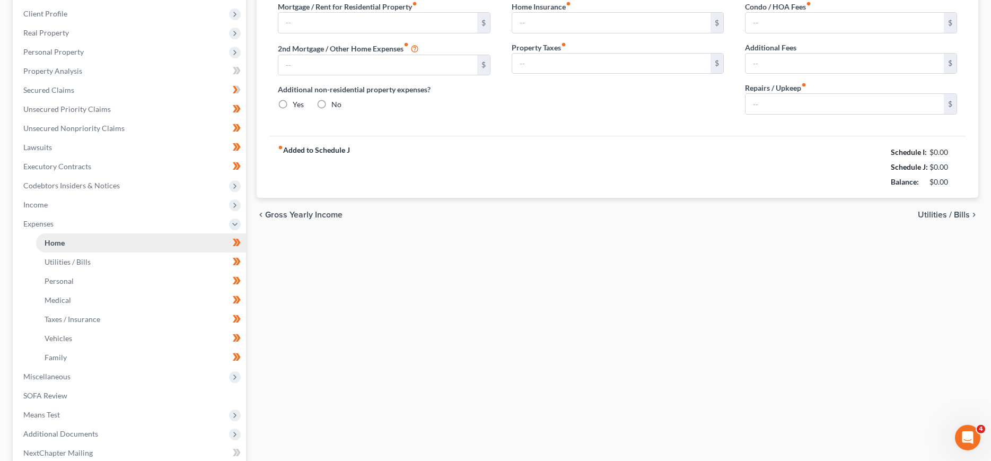
type input "940.00"
type input "0.00"
radio input "true"
type input "0.00"
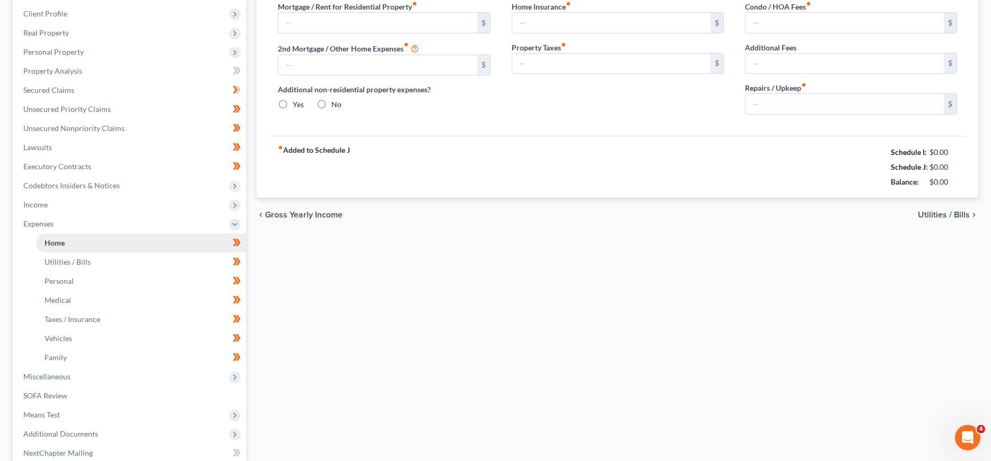
type input "0.00"
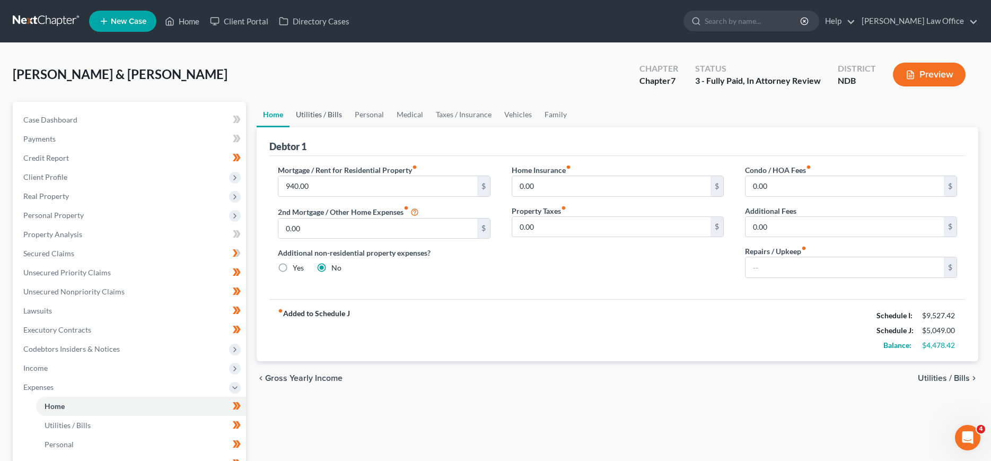
click at [310, 116] on link "Utilities / Bills" at bounding box center [318, 114] width 59 height 25
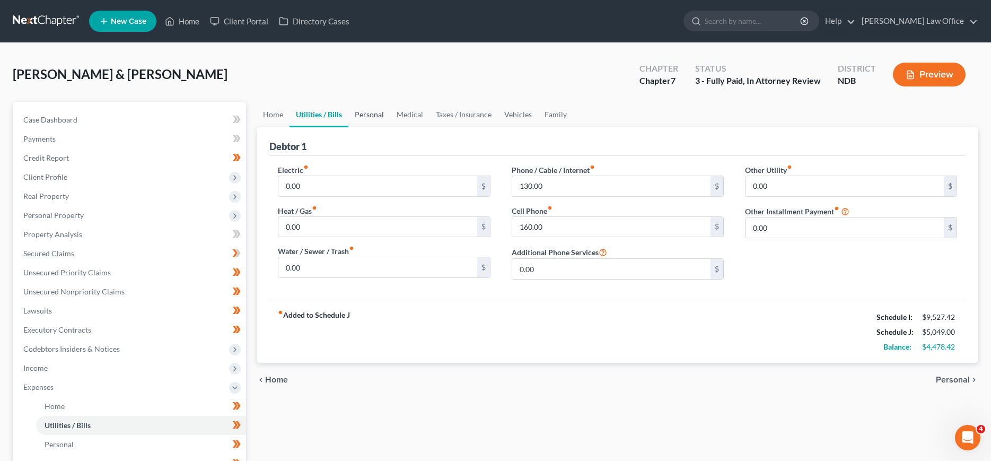
click at [364, 116] on link "Personal" at bounding box center [369, 114] width 42 height 25
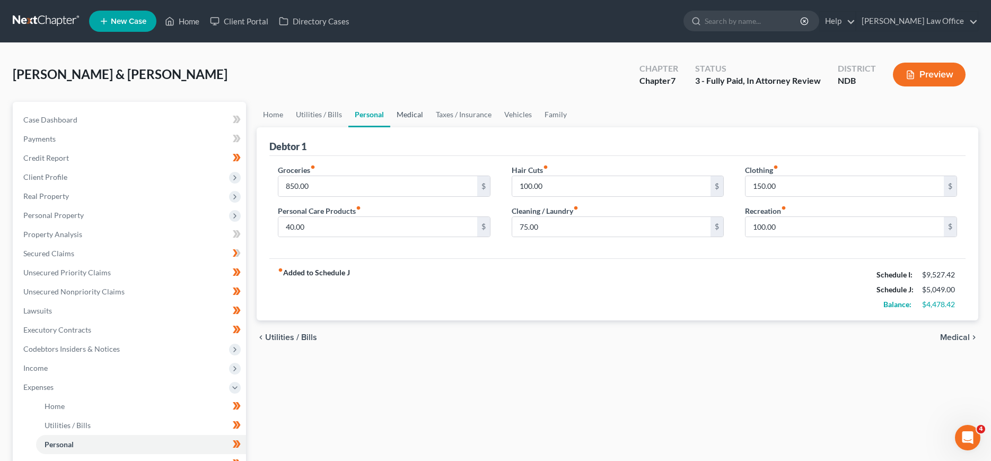
click at [409, 116] on link "Medical" at bounding box center [409, 114] width 39 height 25
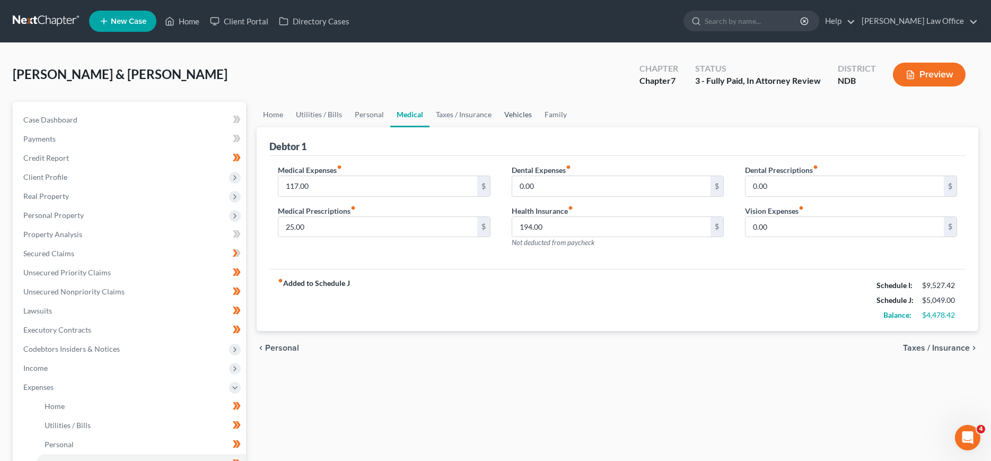
click at [507, 116] on link "Vehicles" at bounding box center [518, 114] width 40 height 25
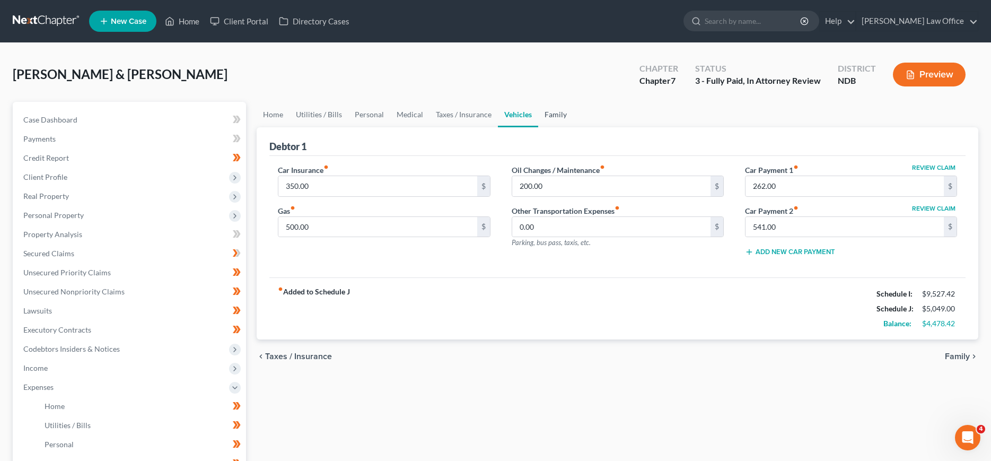
click at [558, 108] on link "Family" at bounding box center [555, 114] width 35 height 25
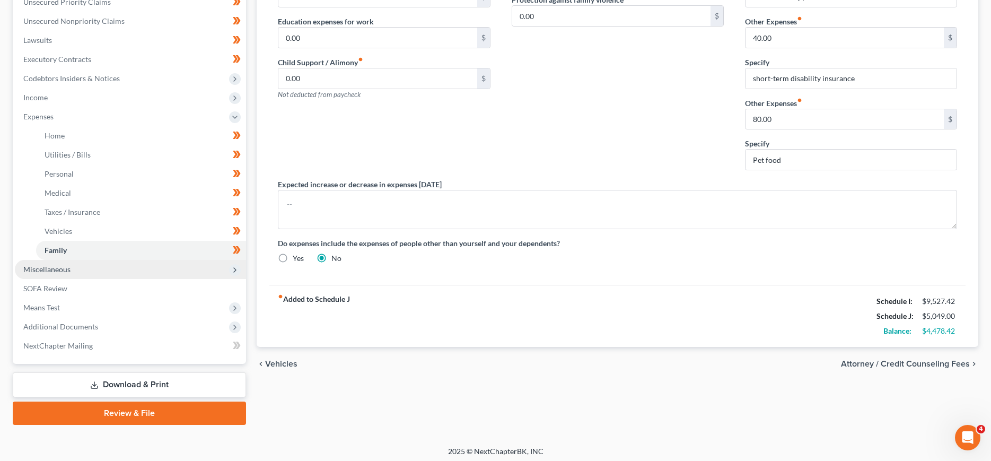
click at [50, 268] on span "Miscellaneous" at bounding box center [46, 269] width 47 height 9
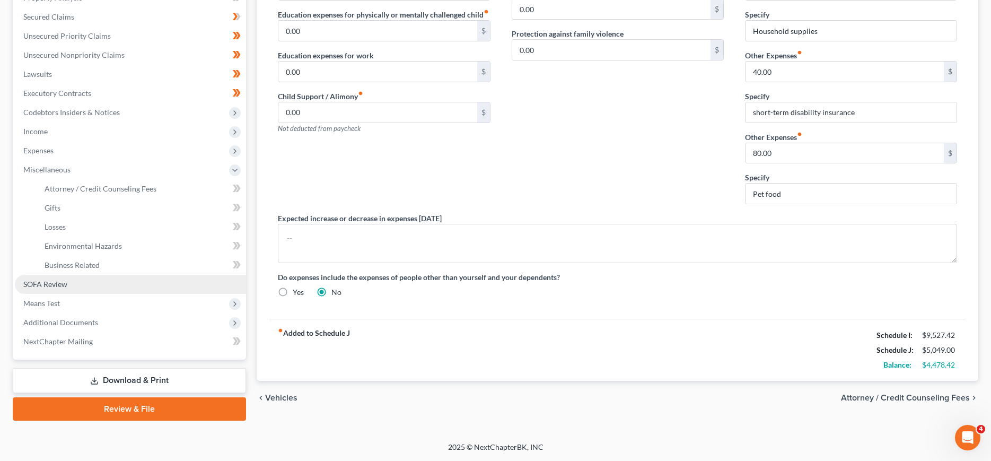
scroll to position [235, 0]
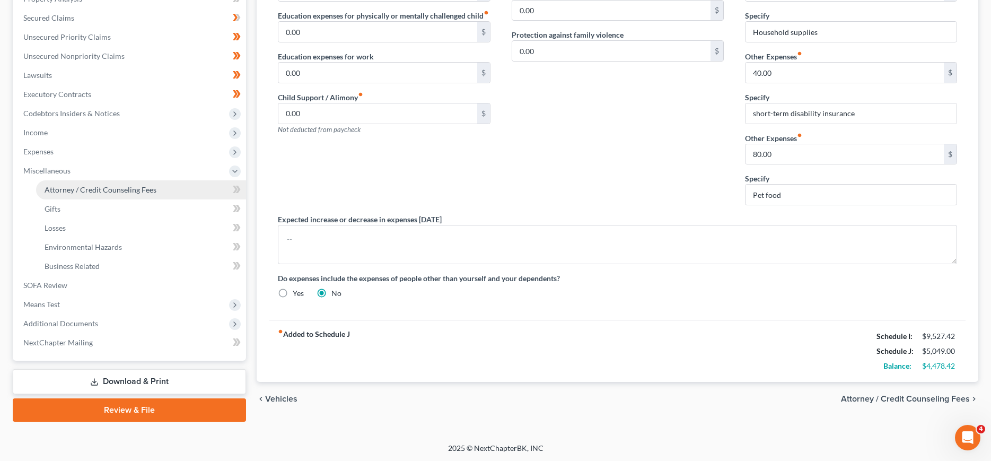
click at [91, 187] on span "Attorney / Credit Counseling Fees" at bounding box center [101, 189] width 112 height 9
select select "5"
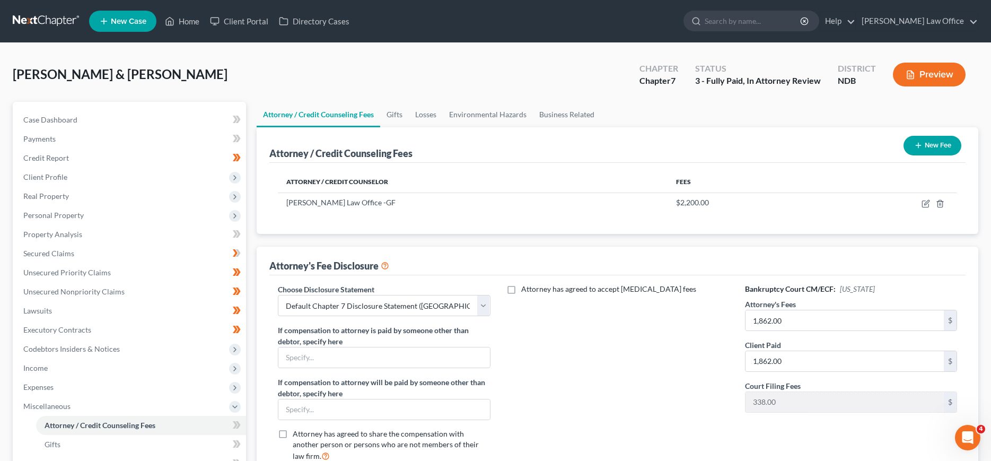
click at [940, 147] on button "New Fee" at bounding box center [932, 146] width 58 height 20
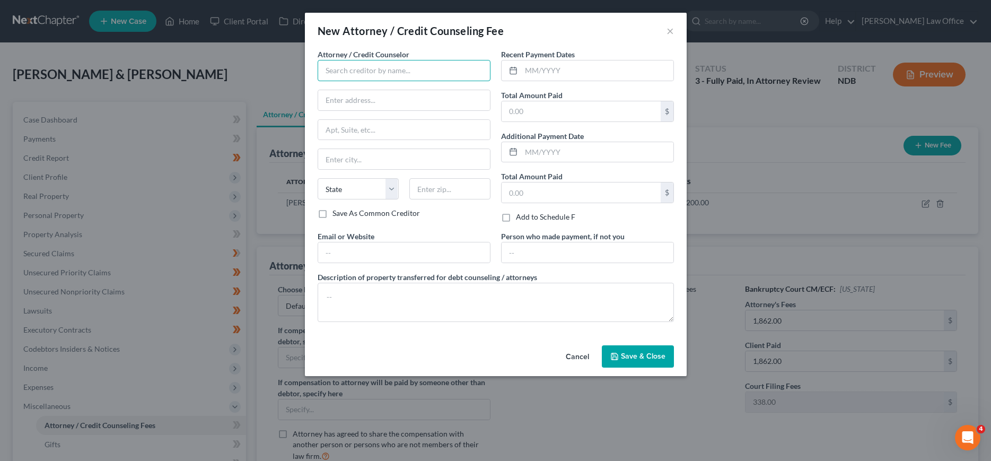
click at [444, 67] on input "text" at bounding box center [404, 70] width 173 height 21
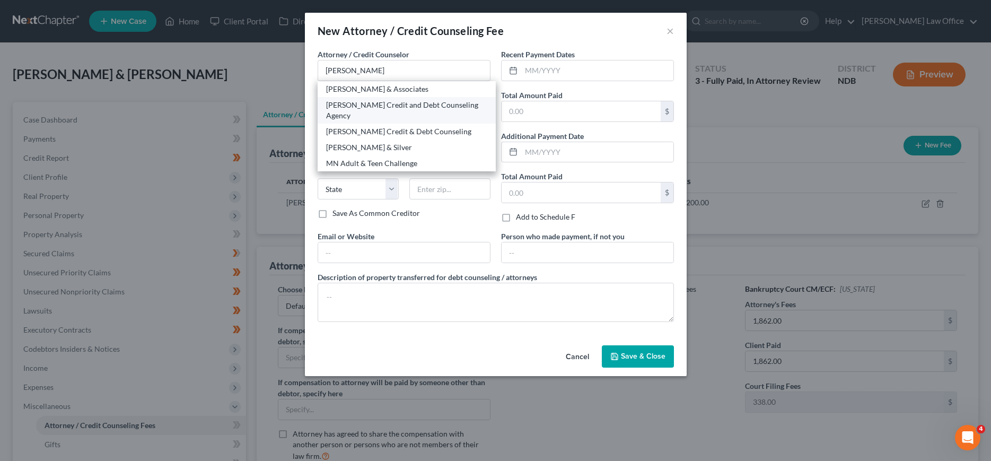
click at [382, 103] on div "Allen Credit and Debt Counseling Agency" at bounding box center [406, 110] width 161 height 21
type input "Allen Credit and Debt Counseling Agency"
type input "800 Dakota Avenue N"
type input "Huron"
select select "43"
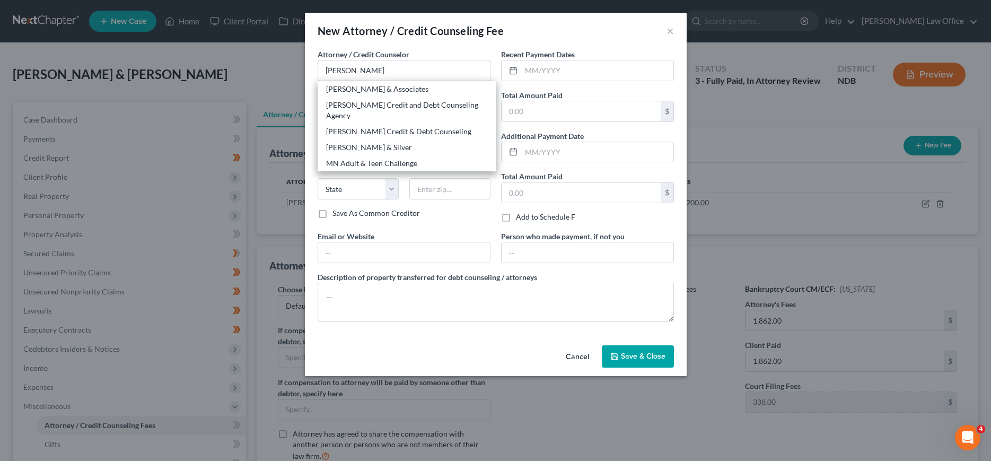
type input "57350"
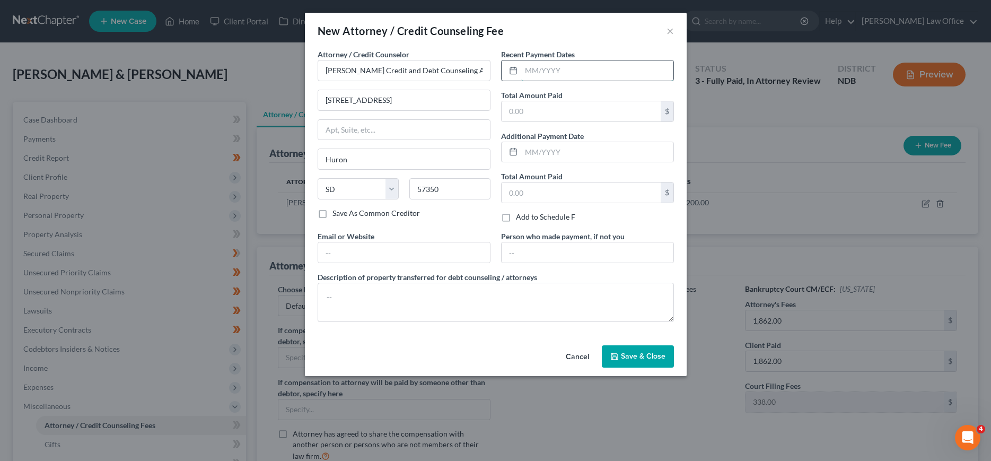
click at [577, 68] on input "text" at bounding box center [597, 70] width 152 height 20
type input "7/23/2025"
type input "25.00"
click at [452, 291] on textarea at bounding box center [496, 302] width 356 height 39
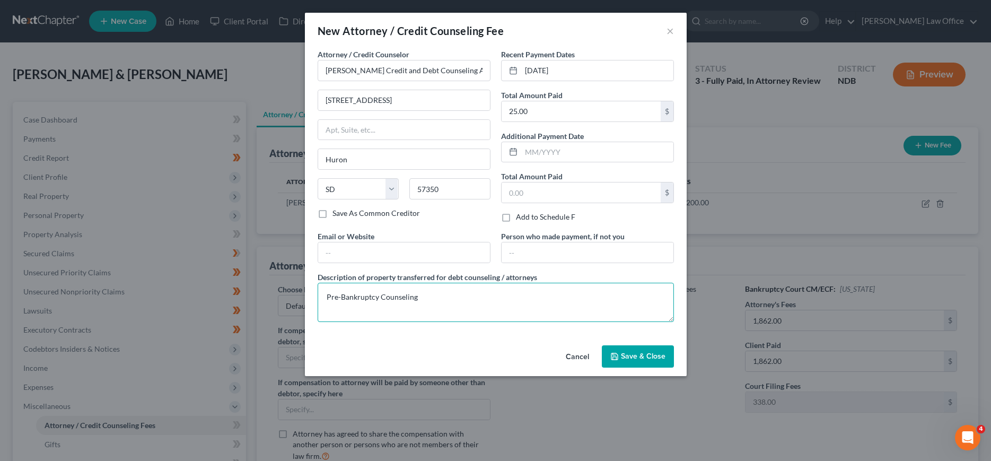
type textarea "Pre-Bankruptcy Counseling"
click at [647, 361] on button "Save & Close" at bounding box center [638, 356] width 72 height 22
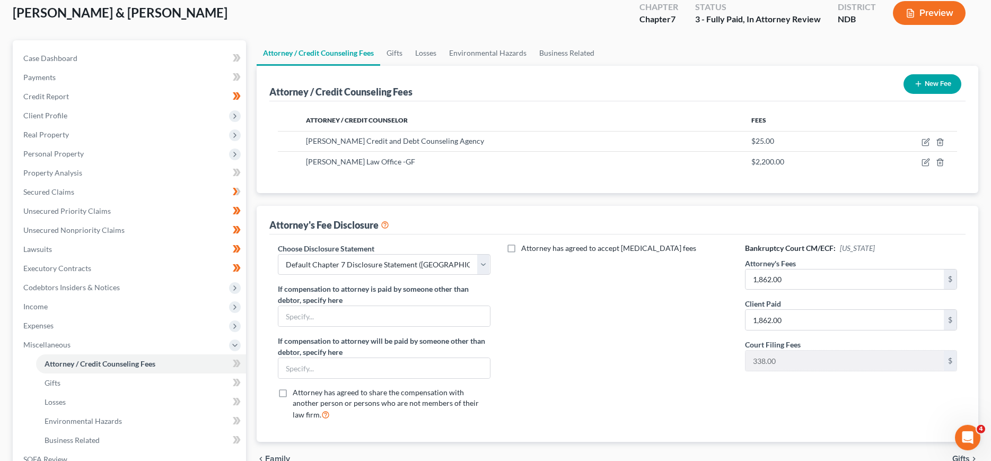
scroll to position [54, 0]
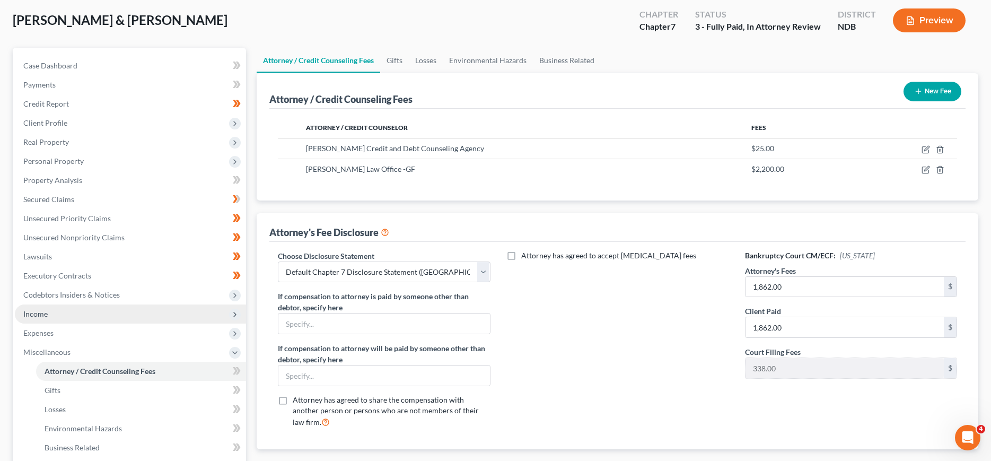
click at [43, 313] on span "Income" at bounding box center [35, 313] width 24 height 9
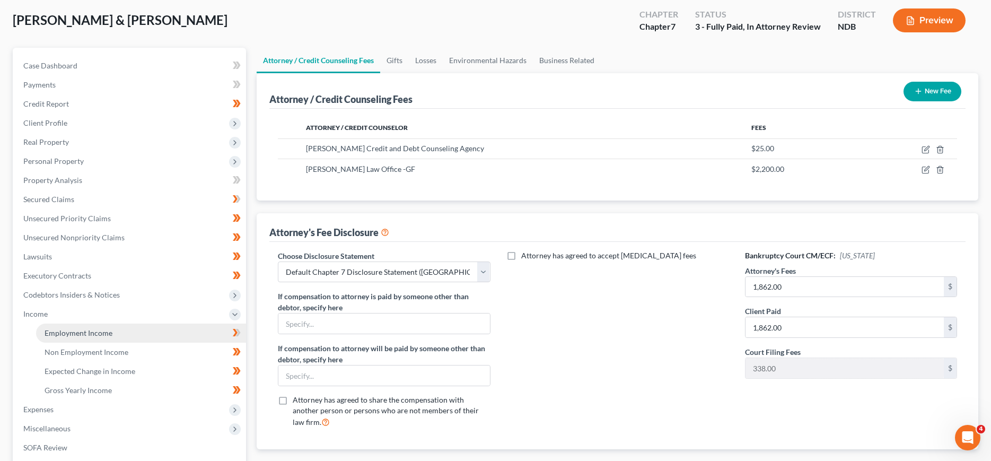
click at [81, 332] on span "Employment Income" at bounding box center [79, 332] width 68 height 9
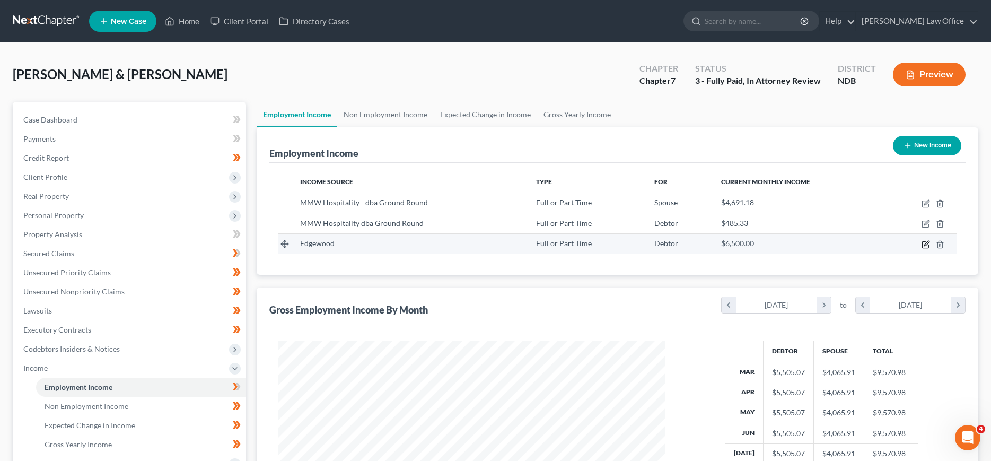
click at [922, 242] on icon "button" at bounding box center [925, 244] width 6 height 6
select select "0"
select select "29"
select select "2"
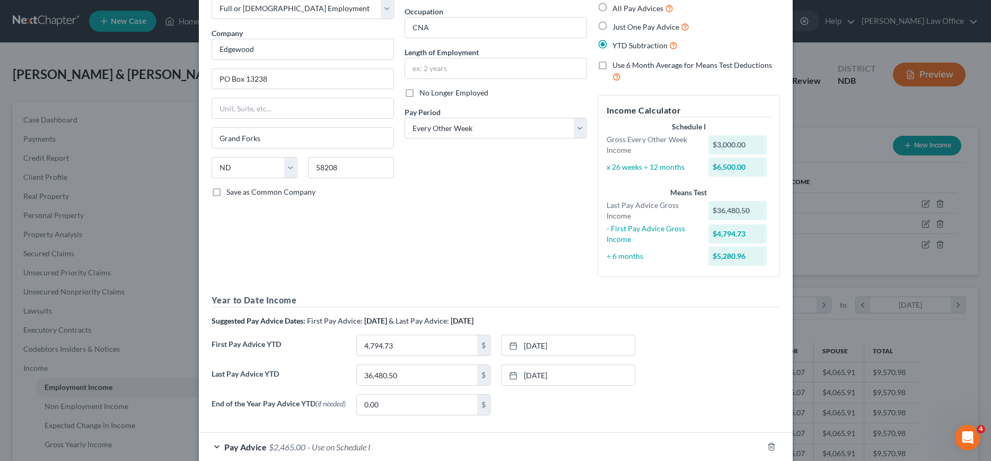
scroll to position [108, 0]
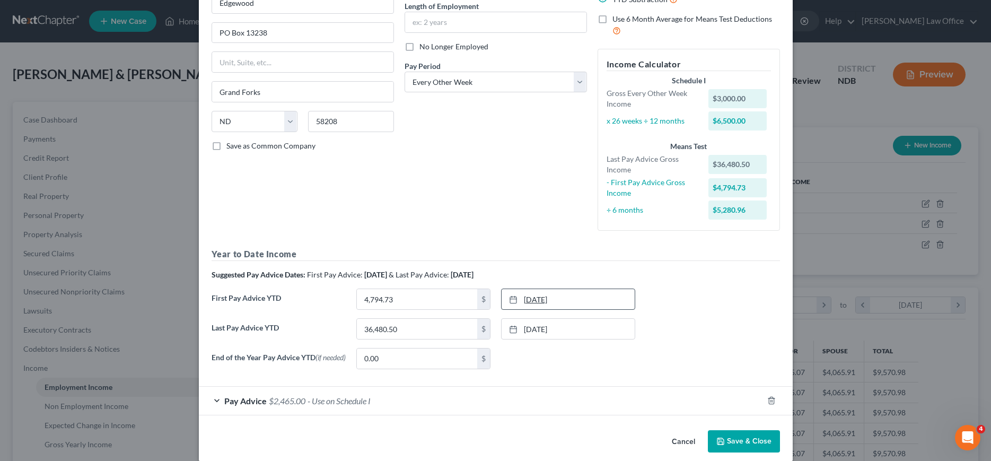
click at [544, 301] on link "1/24/2025" at bounding box center [568, 299] width 133 height 20
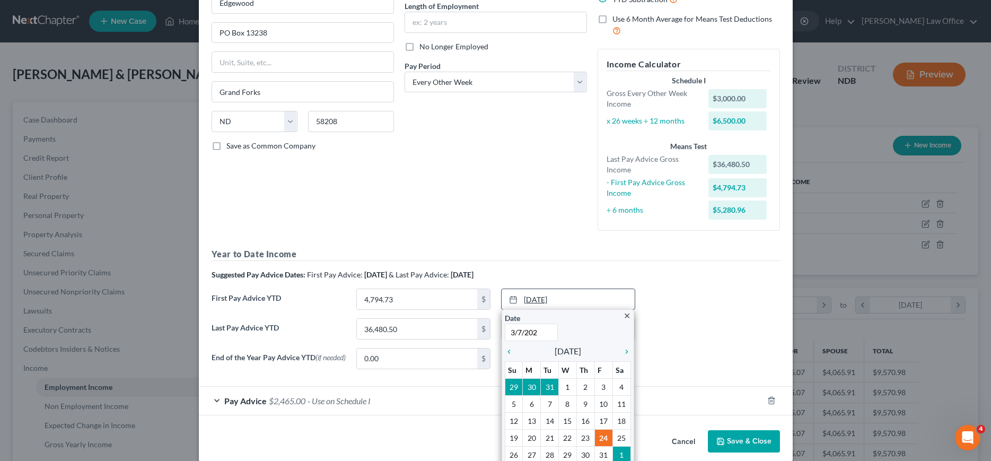
type input "3/7/2025"
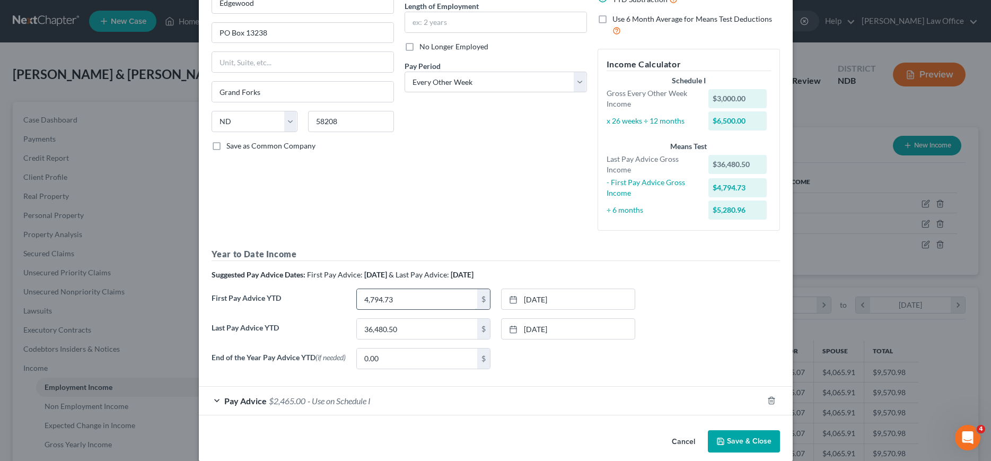
click at [423, 297] on input "4,794.73" at bounding box center [417, 299] width 120 height 20
type input "11,449.74"
click at [408, 326] on input "36,480.50" at bounding box center [417, 329] width 120 height 20
type input "42,368.70"
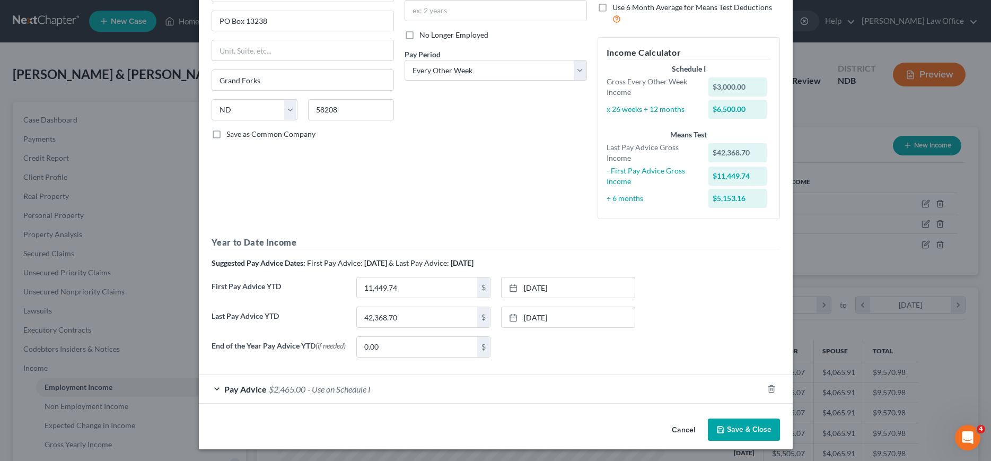
scroll to position [123, 0]
click at [746, 422] on button "Save & Close" at bounding box center [744, 428] width 72 height 22
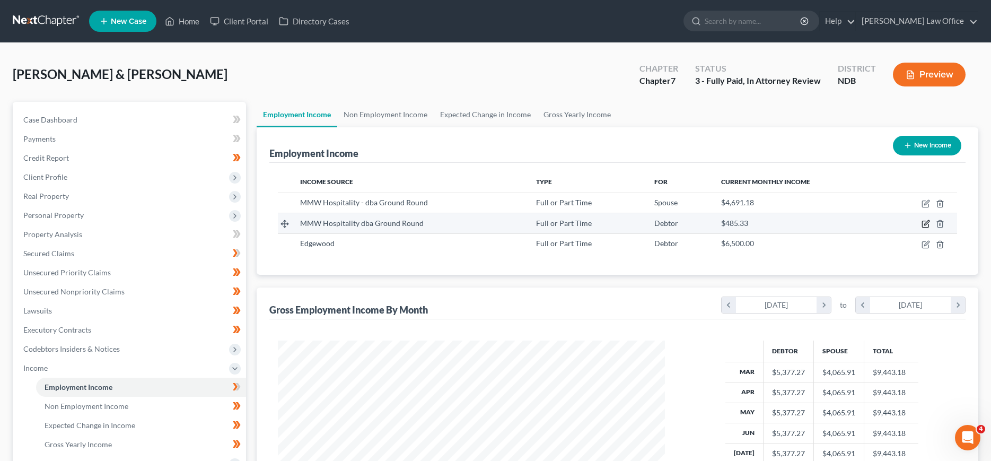
click at [926, 221] on icon "button" at bounding box center [925, 223] width 8 height 8
select select "0"
select select "29"
select select "2"
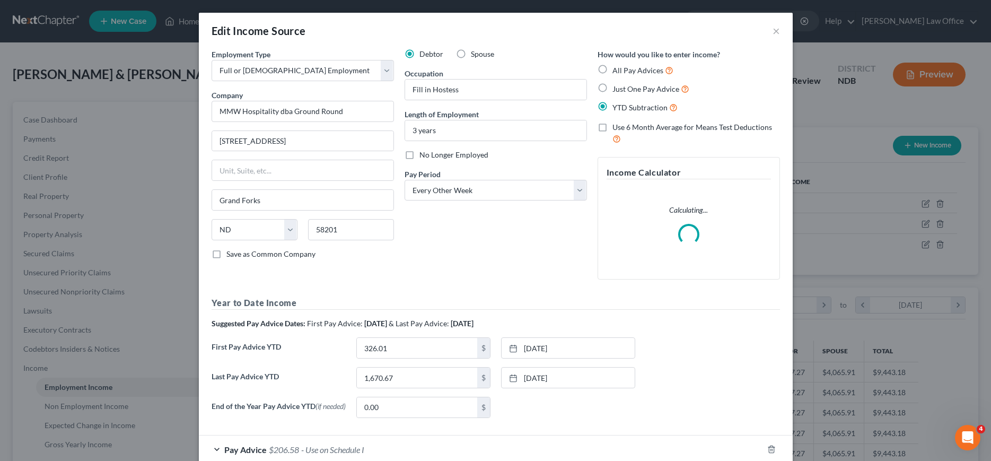
scroll to position [64, 0]
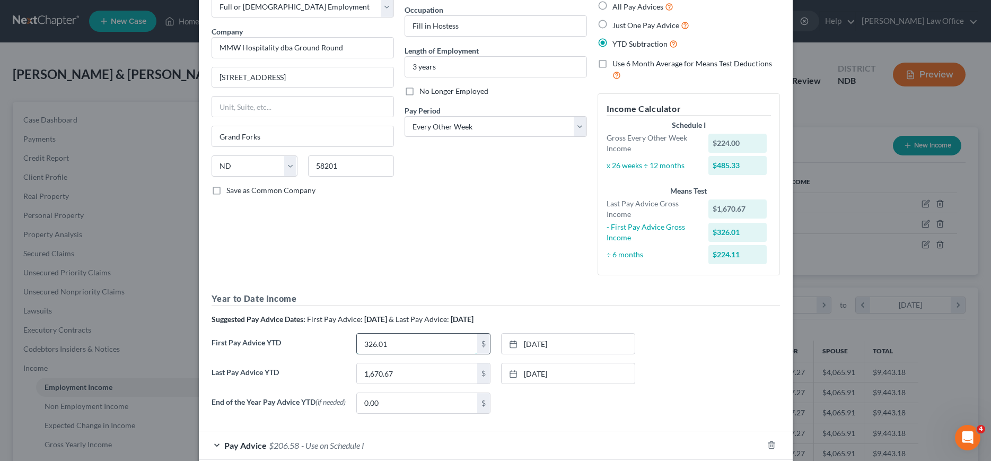
click at [405, 346] on input "326.01" at bounding box center [417, 343] width 120 height 20
type input "592.61"
click at [579, 347] on link "1/31/2025" at bounding box center [568, 343] width 133 height 20
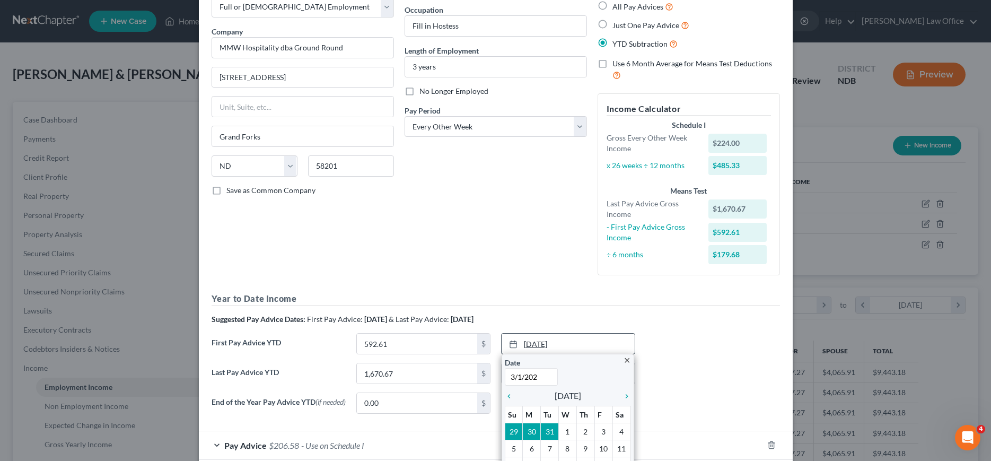
type input "3/1/2025"
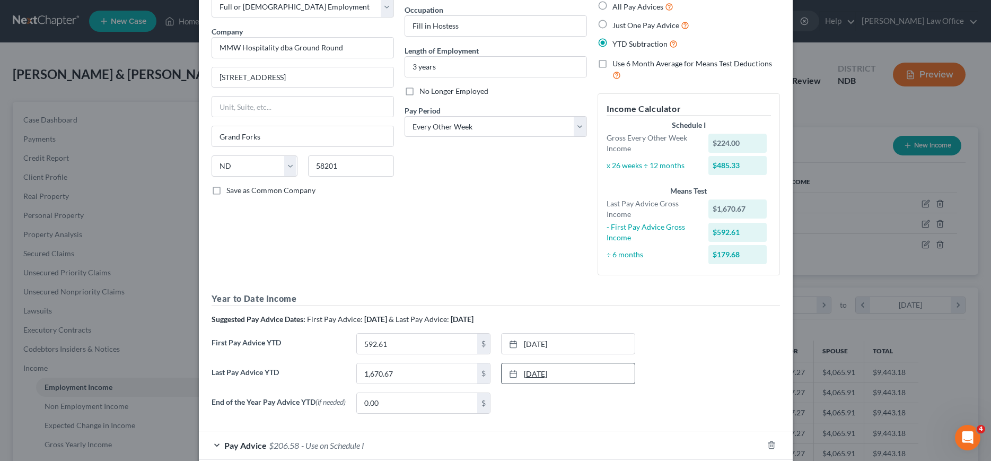
click at [529, 368] on link "7/18/2025" at bounding box center [568, 373] width 133 height 20
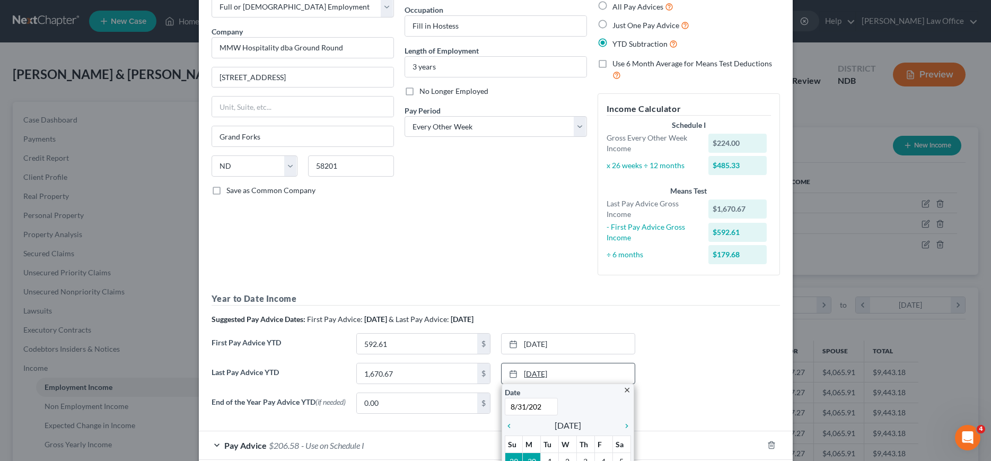
type input "8/31/2025"
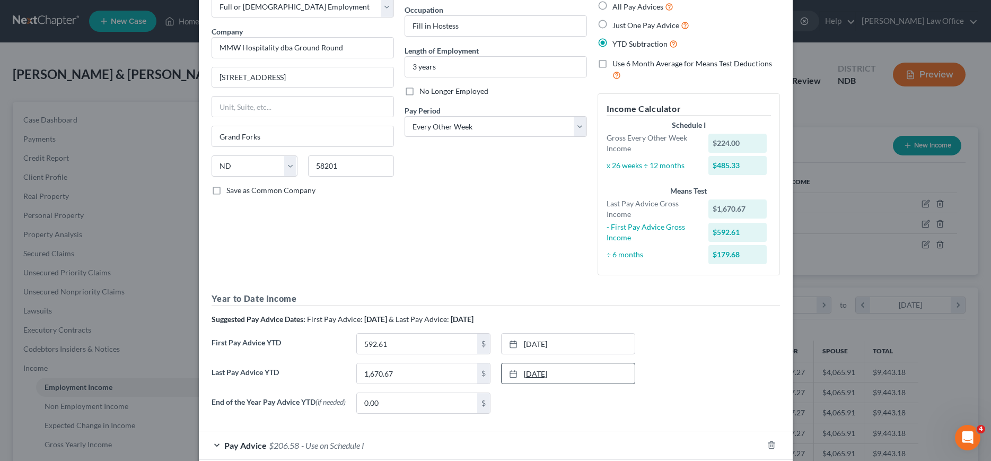
scroll to position [123, 0]
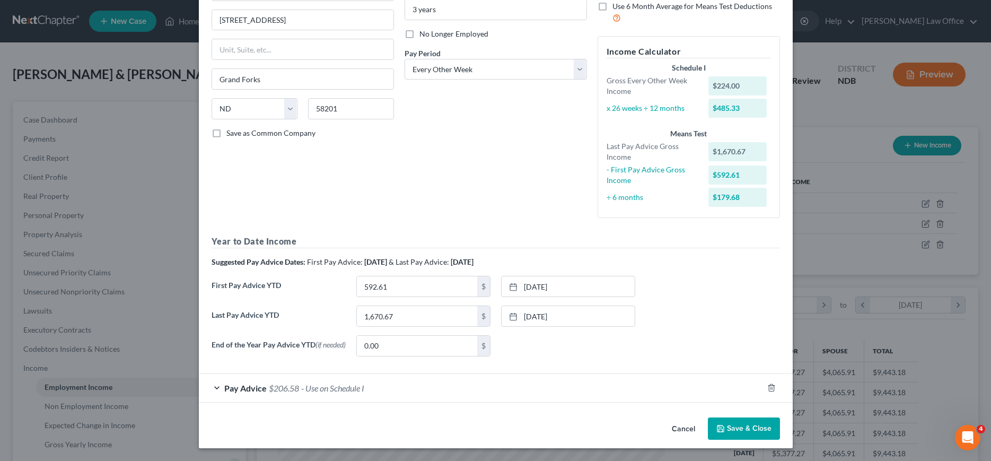
click at [734, 428] on button "Save & Close" at bounding box center [744, 428] width 72 height 22
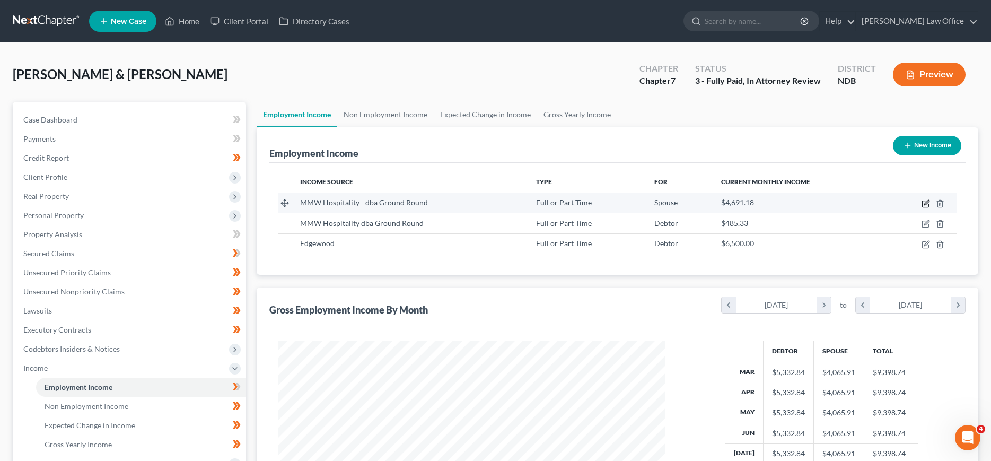
click at [924, 202] on icon "button" at bounding box center [925, 203] width 8 height 8
select select "0"
select select "29"
select select "2"
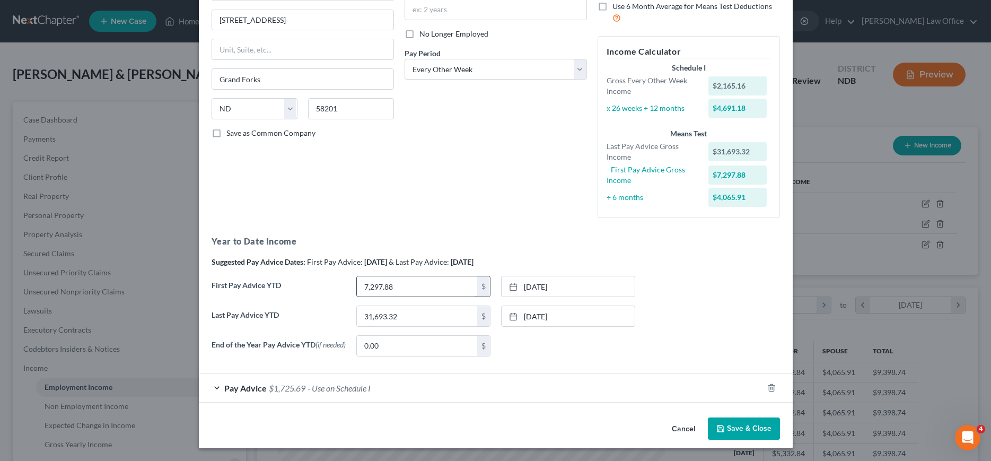
click at [408, 279] on input "7,297.88" at bounding box center [417, 286] width 120 height 20
type input "13,560.48"
click at [544, 283] on link "1/31/2025" at bounding box center [568, 286] width 133 height 20
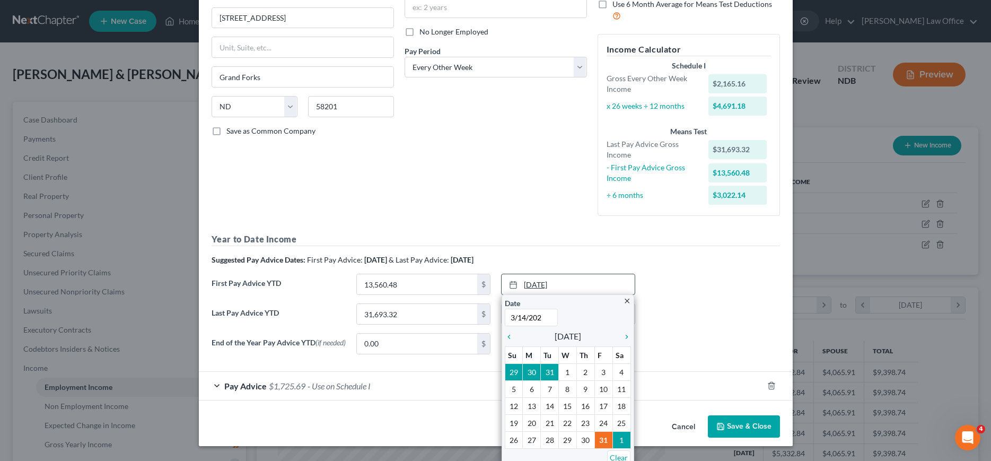
type input "3/14/2025"
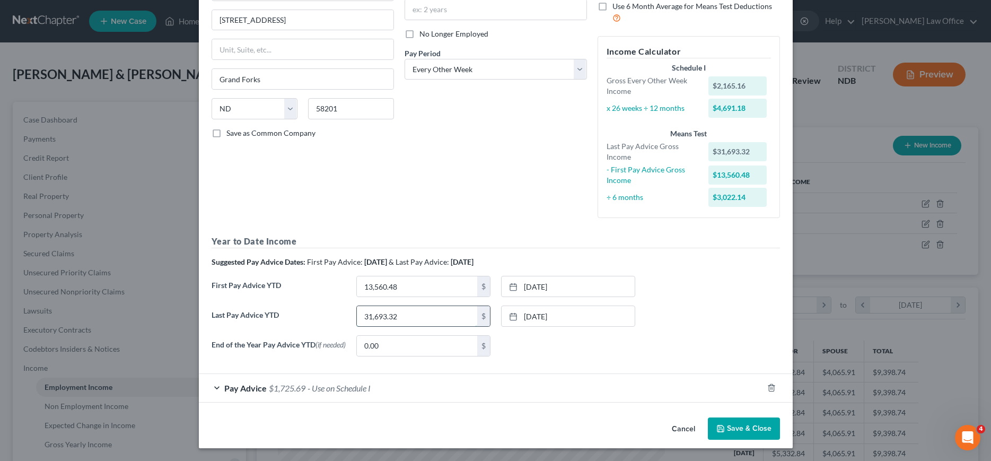
click at [411, 315] on input "31,693.32" at bounding box center [417, 316] width 120 height 20
type input "37,993.33"
click at [555, 314] on link "7/18/2025" at bounding box center [568, 316] width 133 height 20
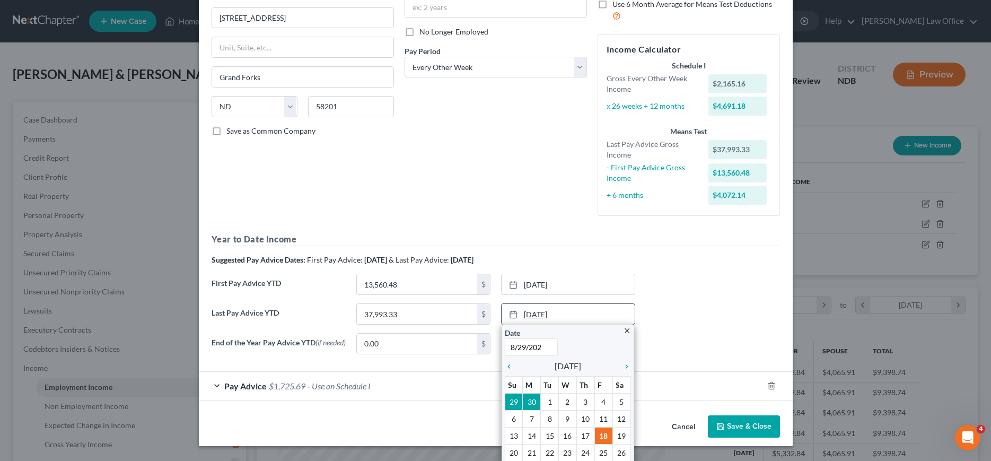
type input "8/29/2025"
click at [707, 317] on div "Last Pay Advice YTD 37,993.33 $ 7/18/2025 close Date 8/29/2025 Time 12:00 AM ch…" at bounding box center [495, 318] width 579 height 30
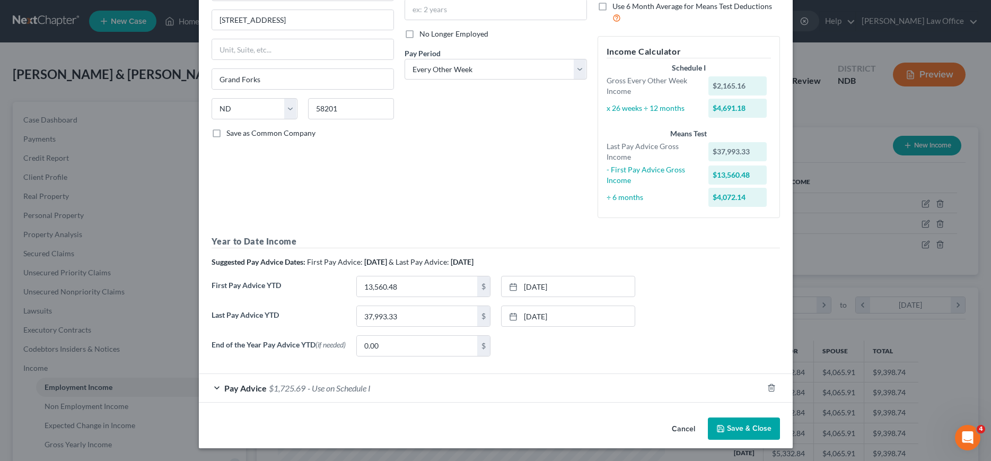
click at [742, 424] on button "Save & Close" at bounding box center [744, 428] width 72 height 22
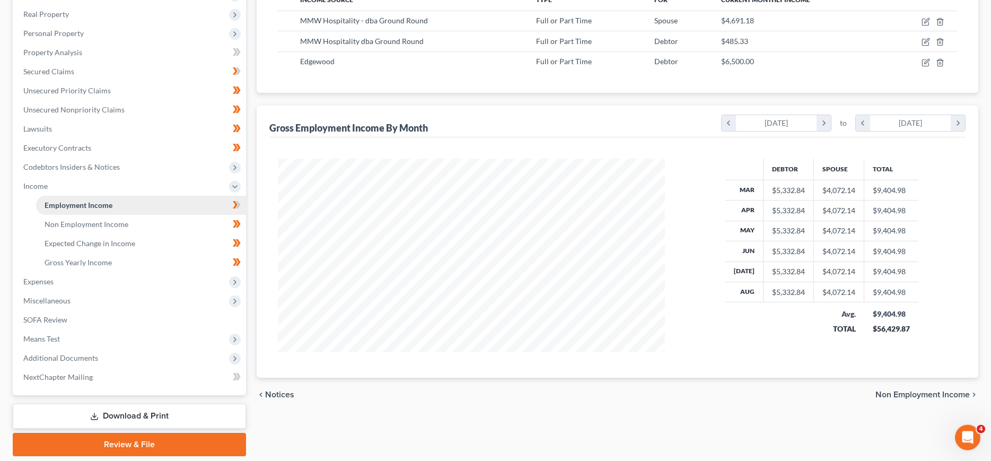
scroll to position [162, 0]
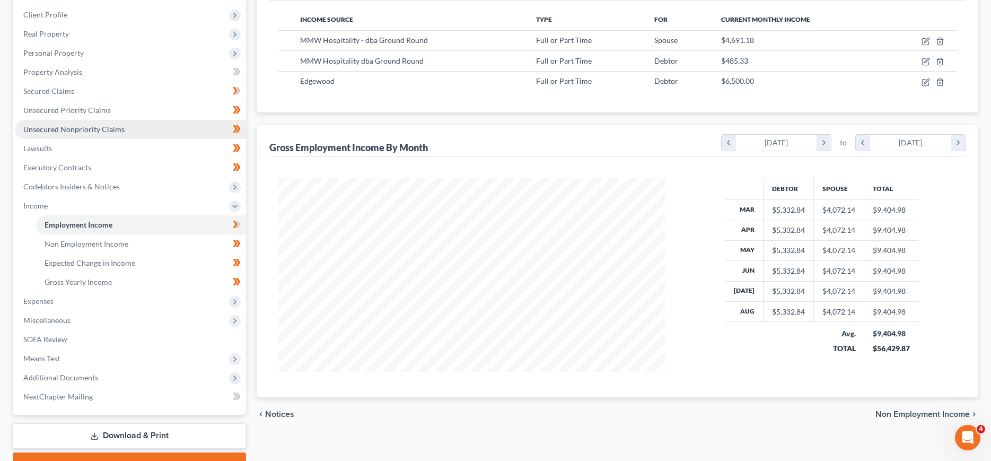
click at [85, 126] on span "Unsecured Nonpriority Claims" at bounding box center [73, 129] width 101 height 9
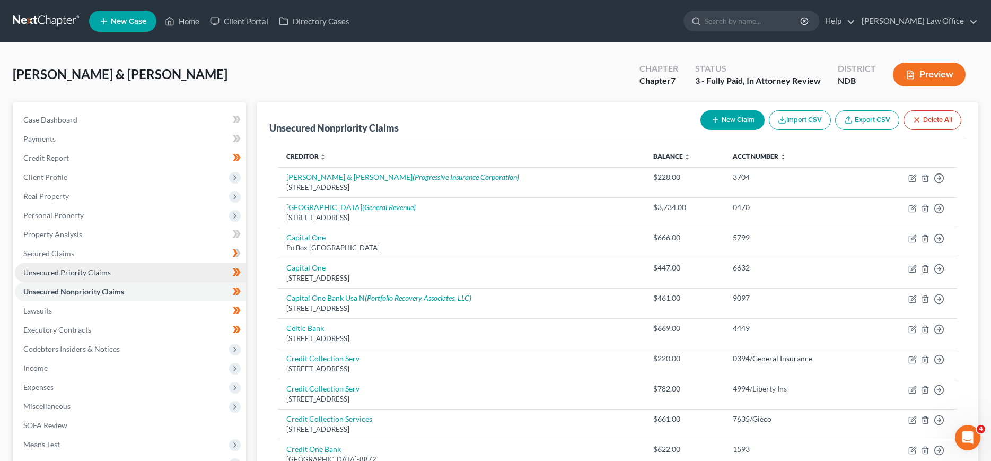
click at [87, 275] on span "Unsecured Priority Claims" at bounding box center [66, 272] width 87 height 9
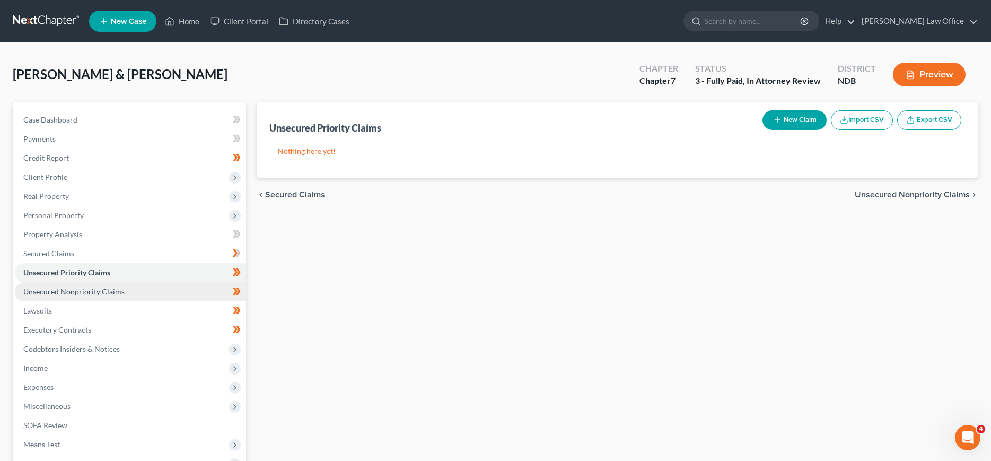
click at [81, 291] on span "Unsecured Nonpriority Claims" at bounding box center [73, 291] width 101 height 9
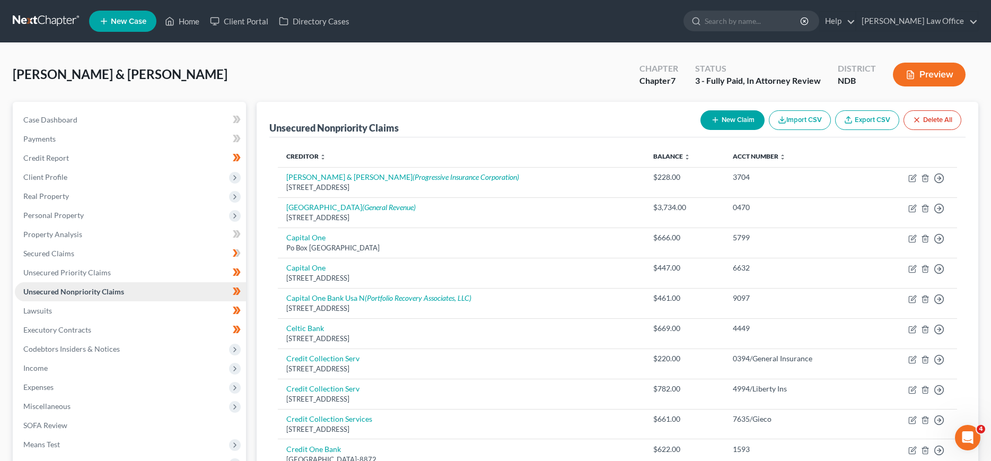
scroll to position [54, 0]
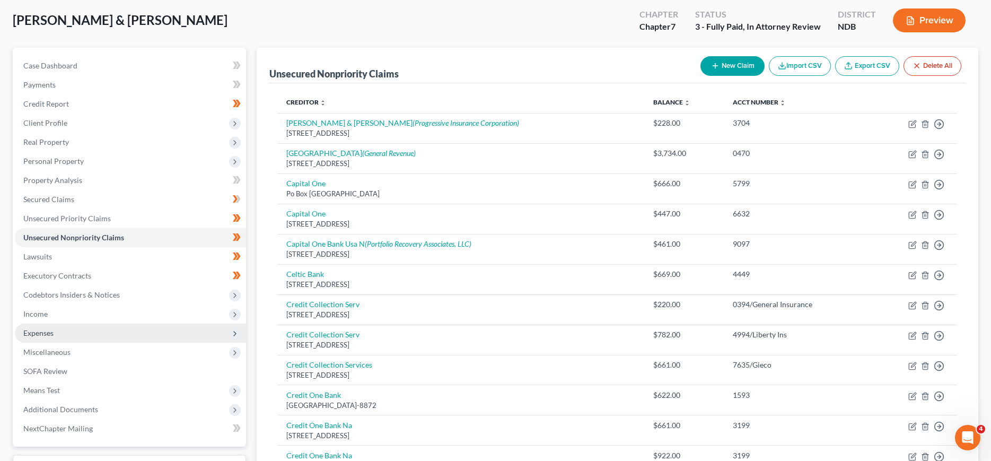
click at [43, 328] on span "Expenses" at bounding box center [38, 332] width 30 height 9
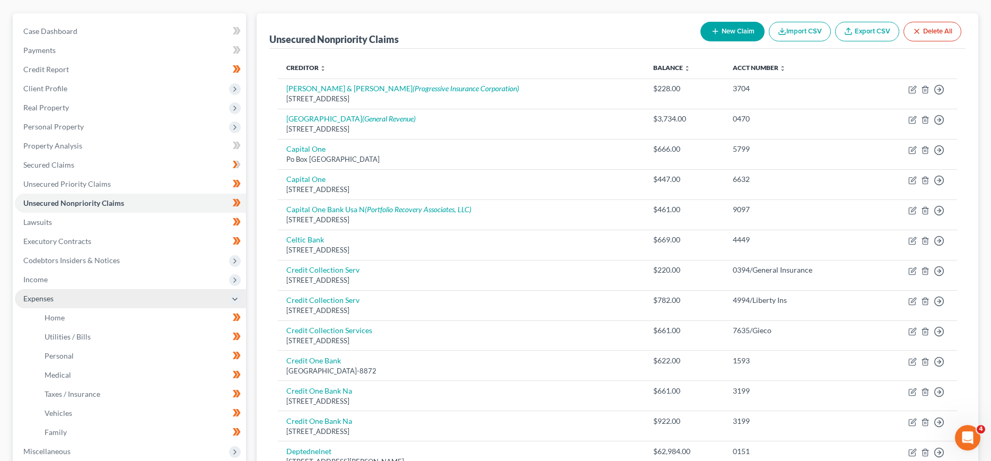
scroll to position [108, 0]
